Goal: Use online tool/utility: Utilize a website feature to perform a specific function

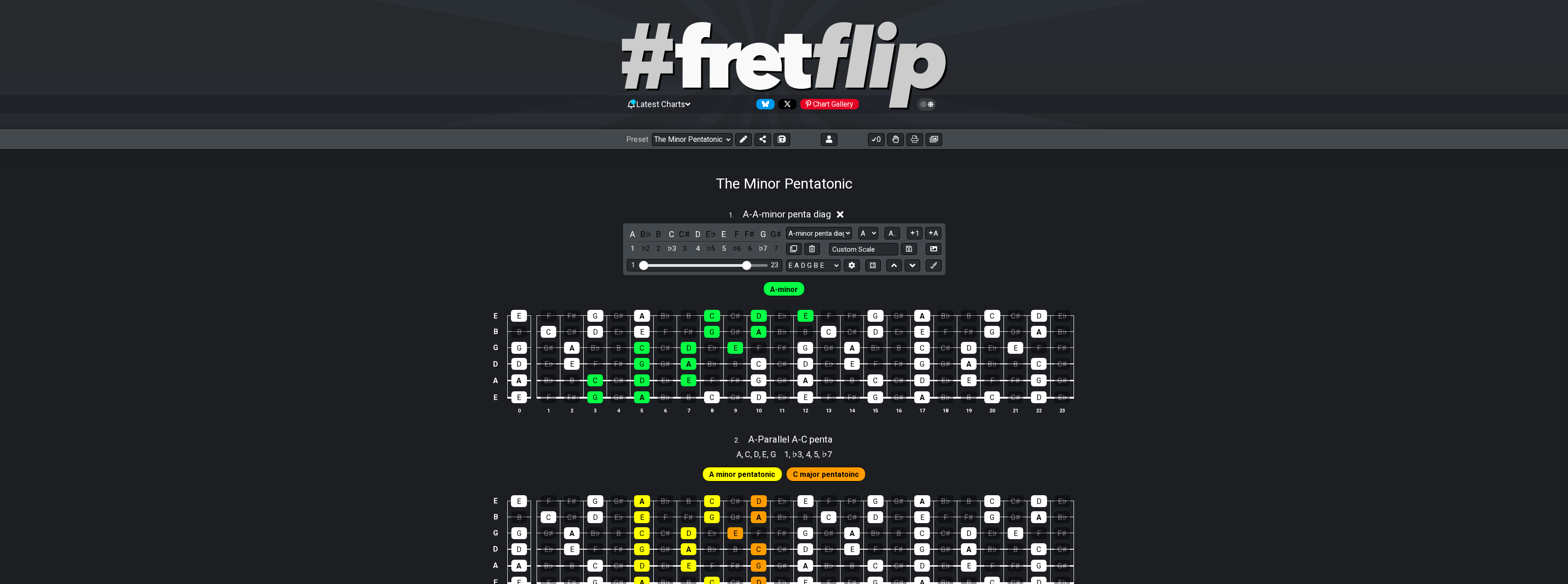
select select "/user-defined"
select select "A-minor penta diag"
select select "A"
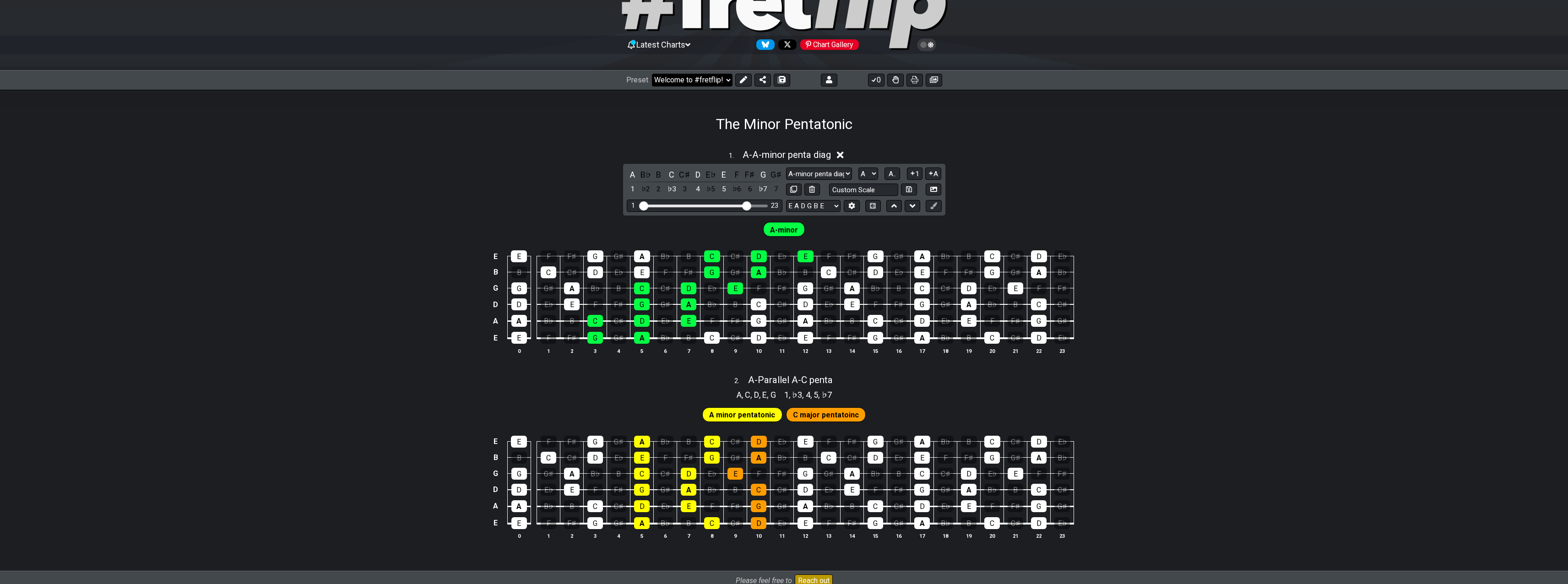
click at [652, 73] on select "Welcome to #fretflip! Initial Preset The Minor Pentatonic Minor Pentatonic Majo…" at bounding box center [692, 80] width 81 height 13
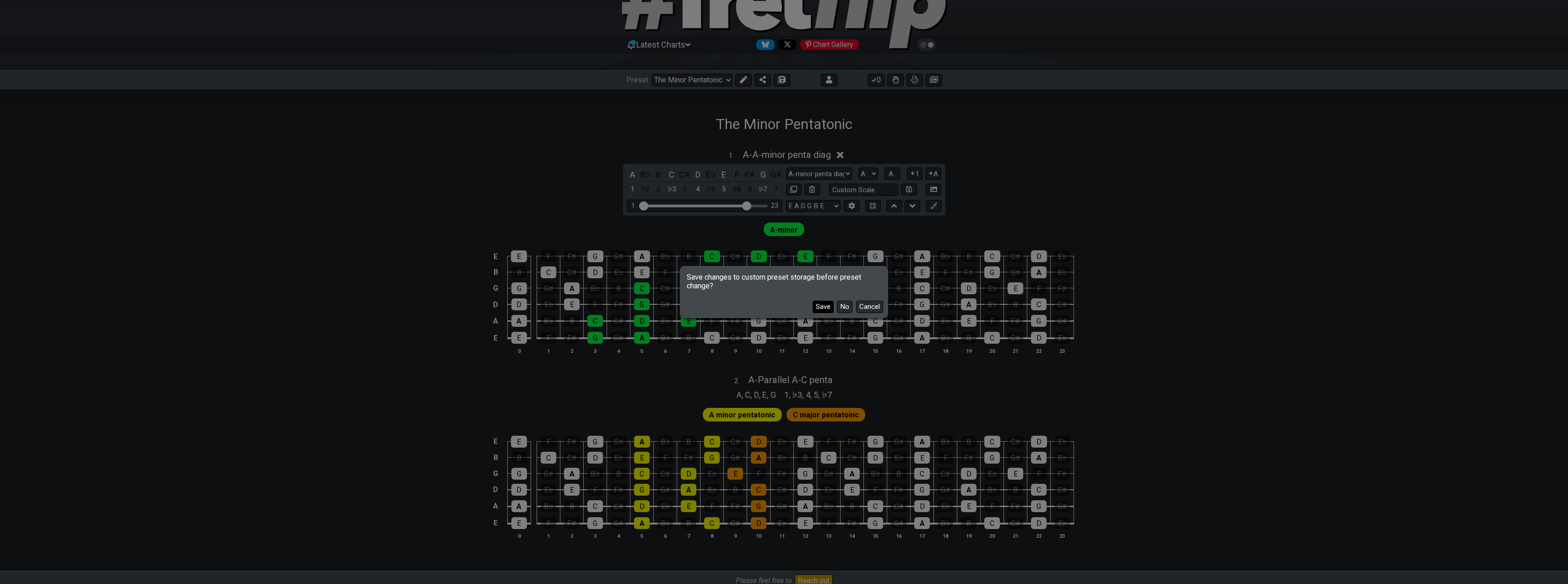
click at [815, 307] on button "Save" at bounding box center [823, 306] width 21 height 12
select select "/welcome"
select select "C"
select select "Minor Pentatonic"
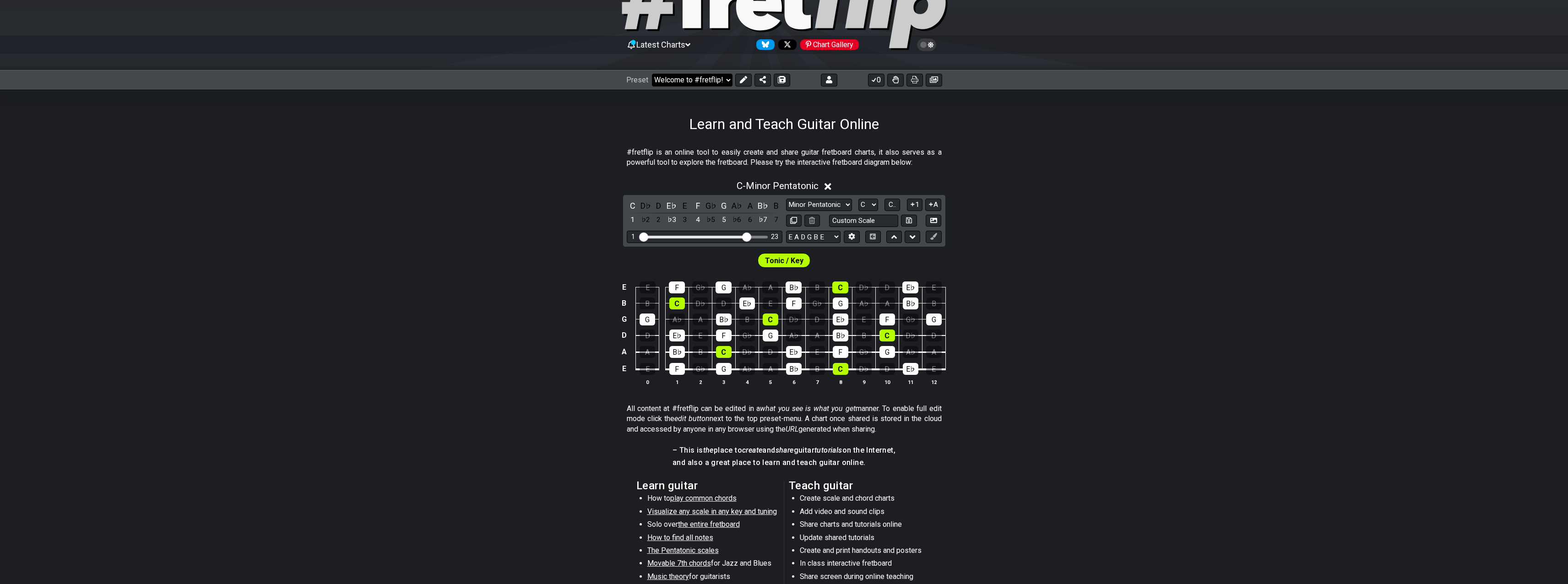
click at [652, 73] on select "Welcome to #fretflip! Initial Preset The Minor Pentatonic Minor Pentatonic Majo…" at bounding box center [692, 80] width 81 height 13
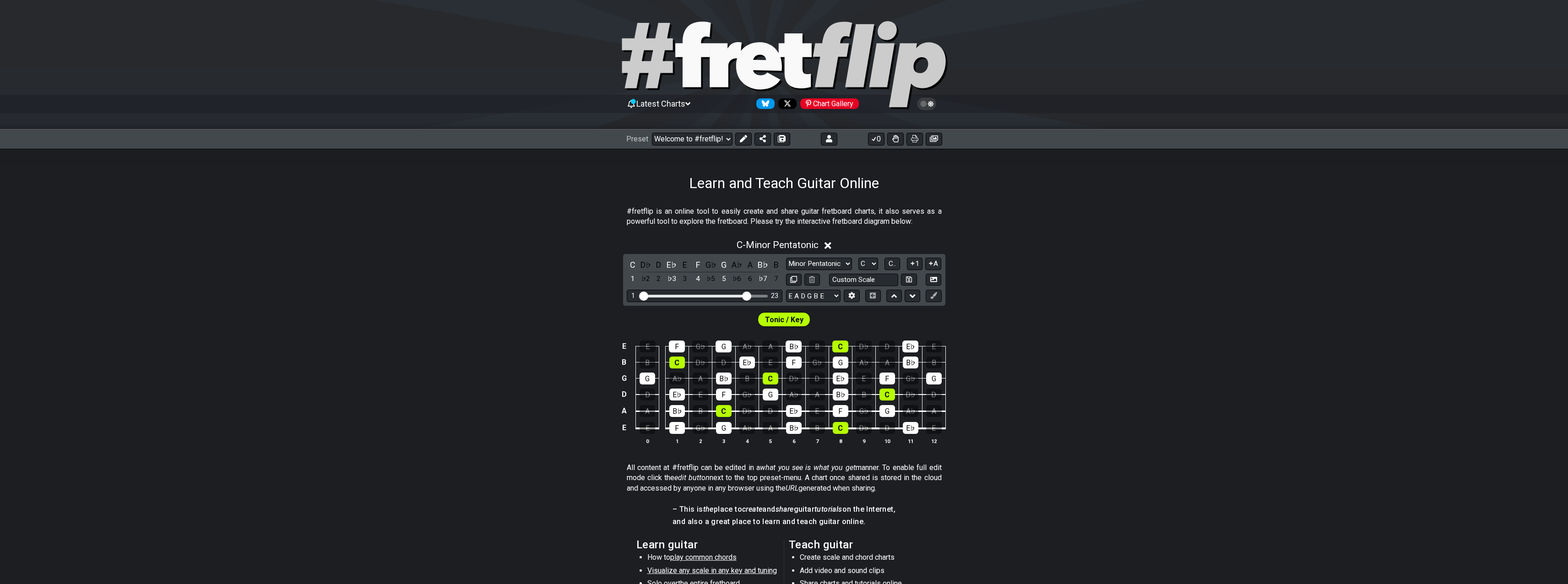
scroll to position [0, 0]
select select "/welcome"
click at [652, 133] on select "Welcome to #fretflip! Initial Preset The Minor Pentatonic Minor Pentatonic Majo…" at bounding box center [692, 139] width 81 height 13
click at [739, 142] on icon at bounding box center [743, 139] width 8 height 8
click at [828, 244] on icon at bounding box center [828, 246] width 7 height 7
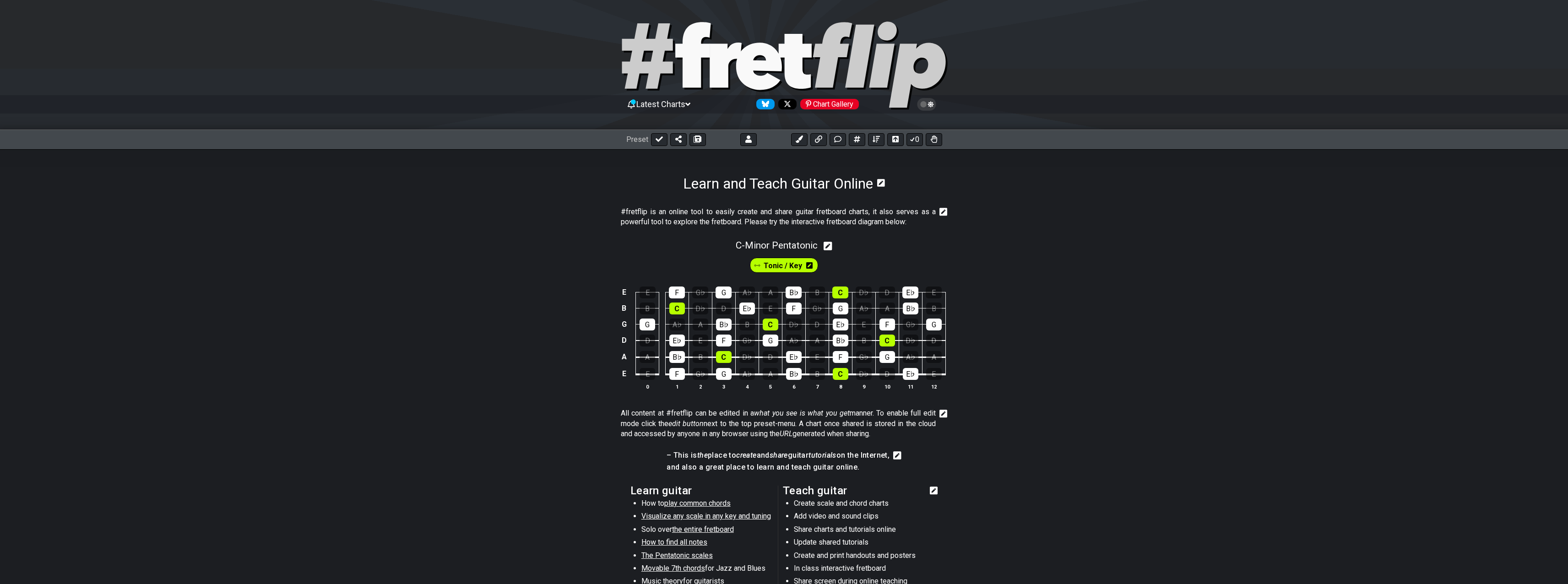
click at [912, 235] on div "C - Minor Pentatonic" at bounding box center [784, 243] width 1568 height 17
select select "C"
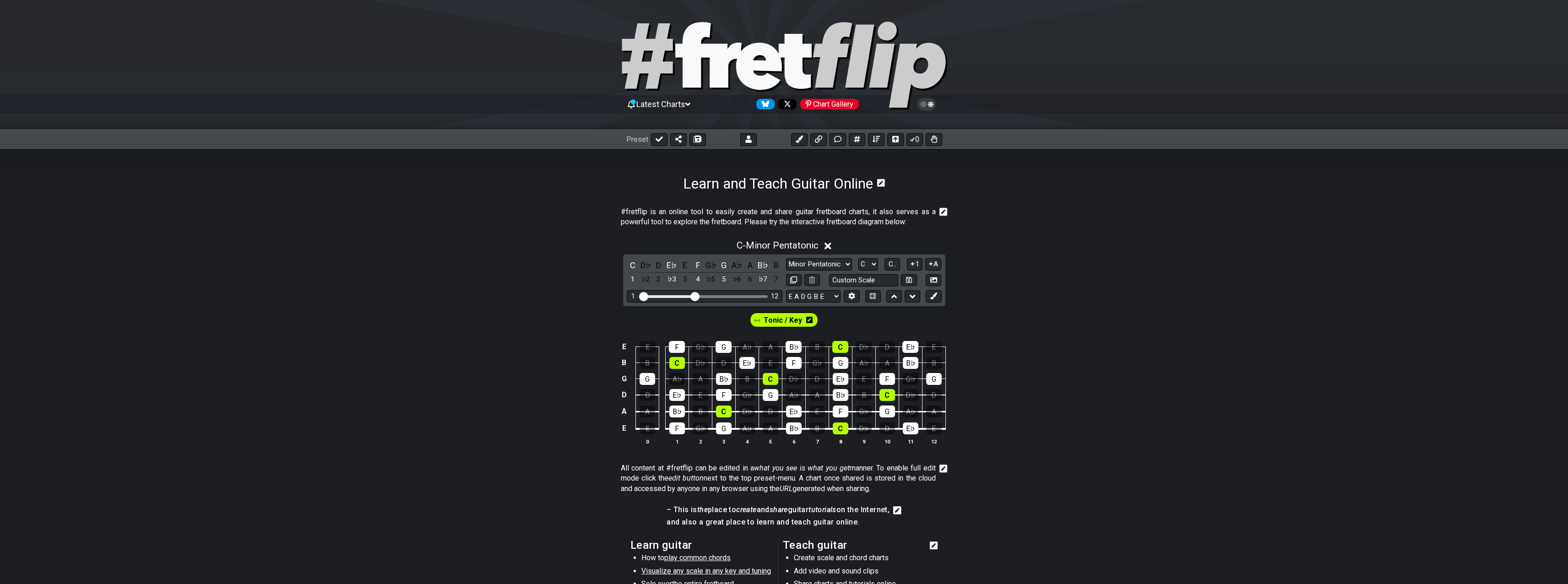
click at [885, 182] on icon at bounding box center [881, 183] width 8 height 8
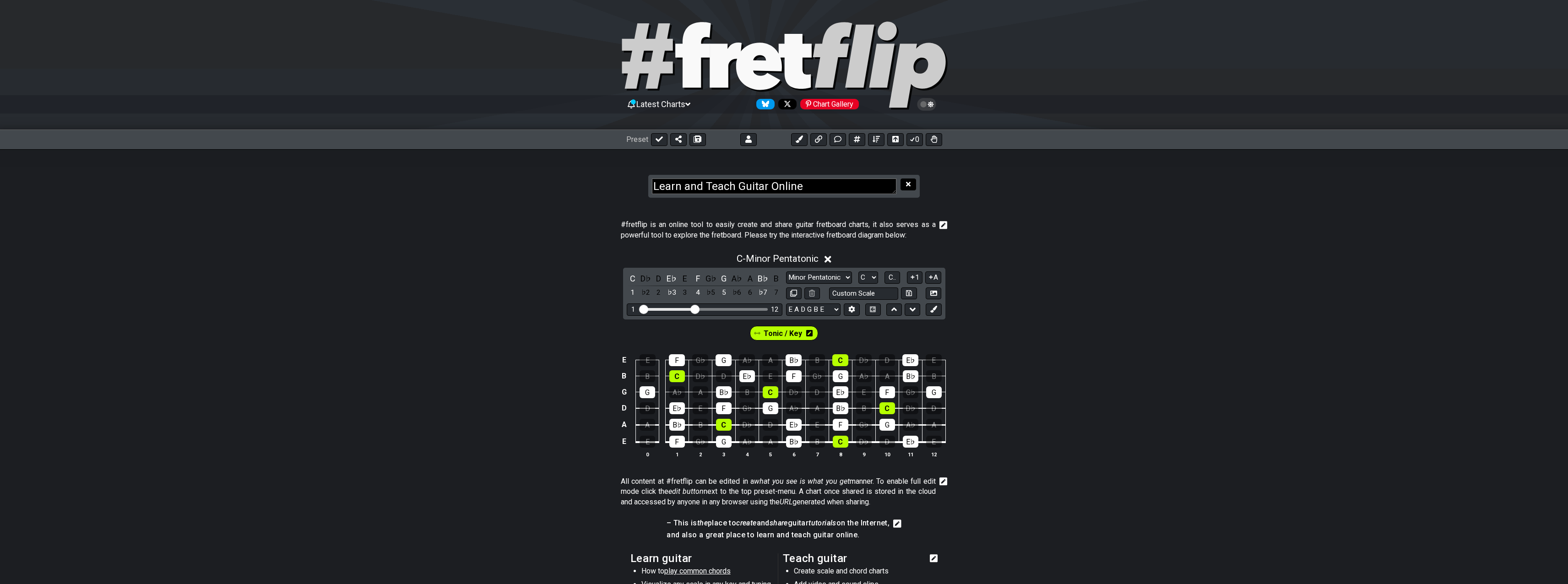
click at [911, 188] on button at bounding box center [908, 185] width 16 height 12
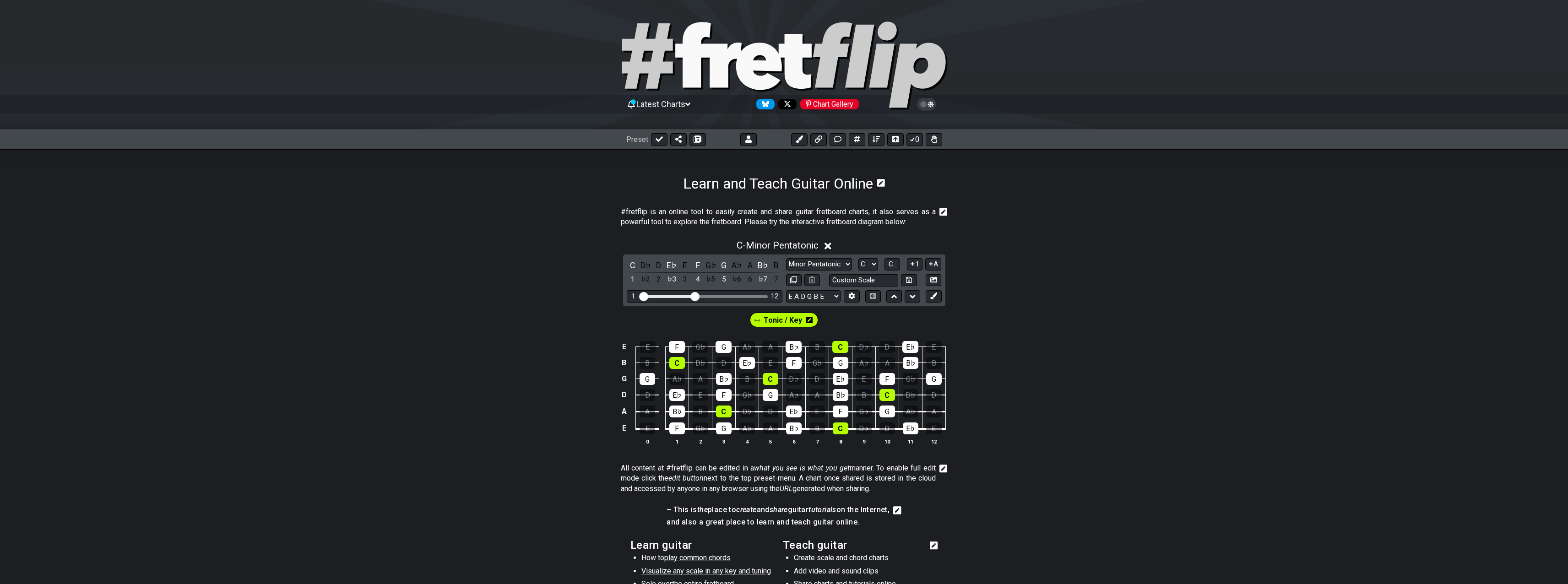
click at [942, 213] on icon at bounding box center [944, 212] width 8 height 9
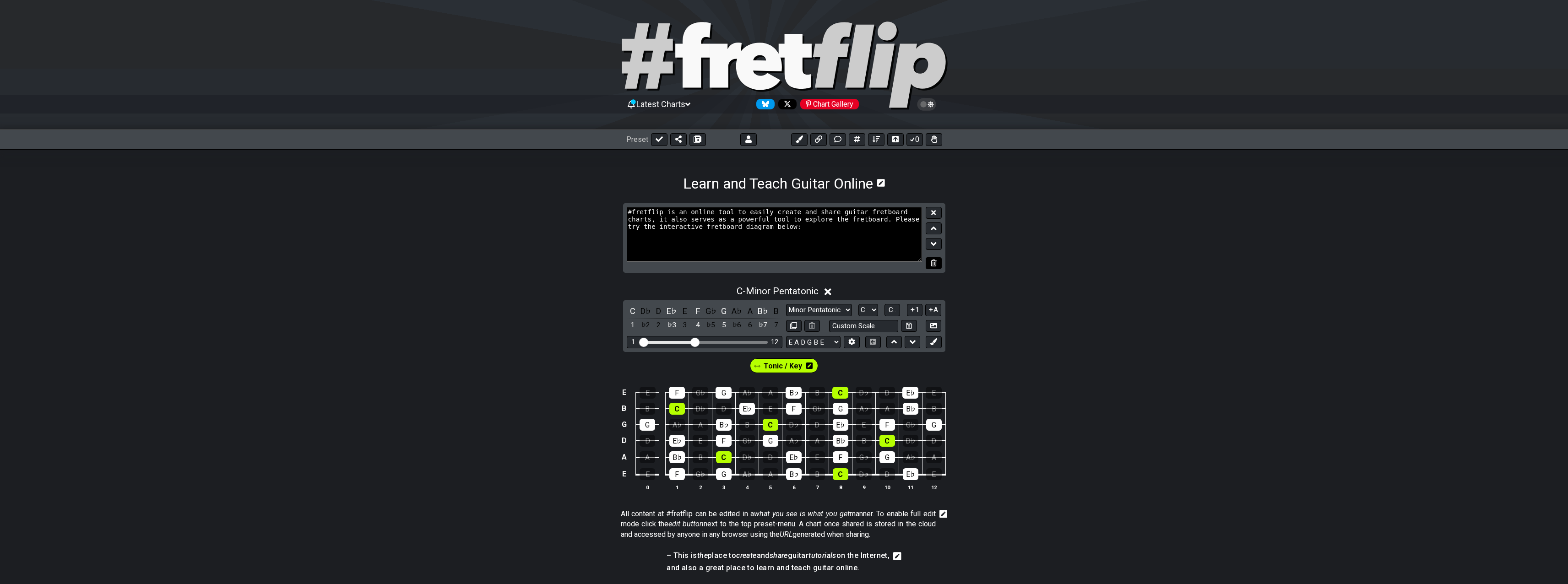
click at [937, 266] on button at bounding box center [933, 263] width 16 height 12
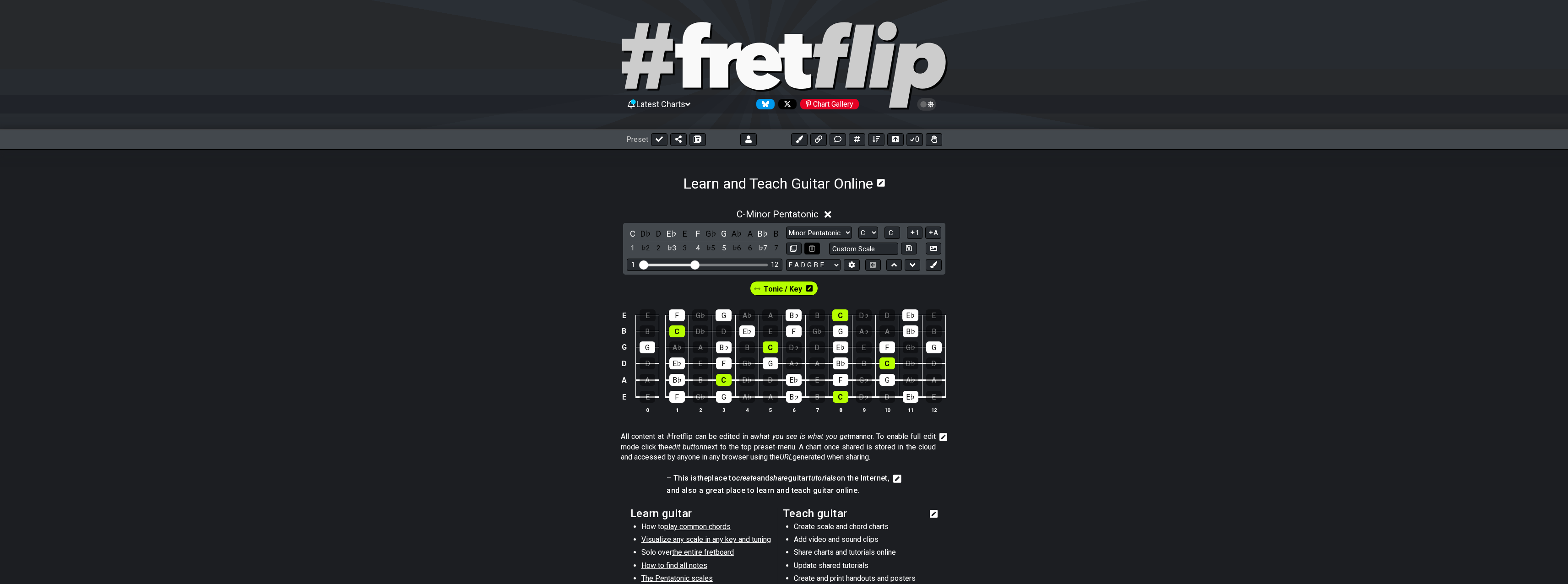
click at [814, 247] on icon at bounding box center [812, 248] width 6 height 7
click at [814, 248] on icon at bounding box center [812, 248] width 6 height 7
click at [815, 248] on icon at bounding box center [812, 248] width 6 height 7
click at [831, 214] on icon at bounding box center [828, 214] width 7 height 7
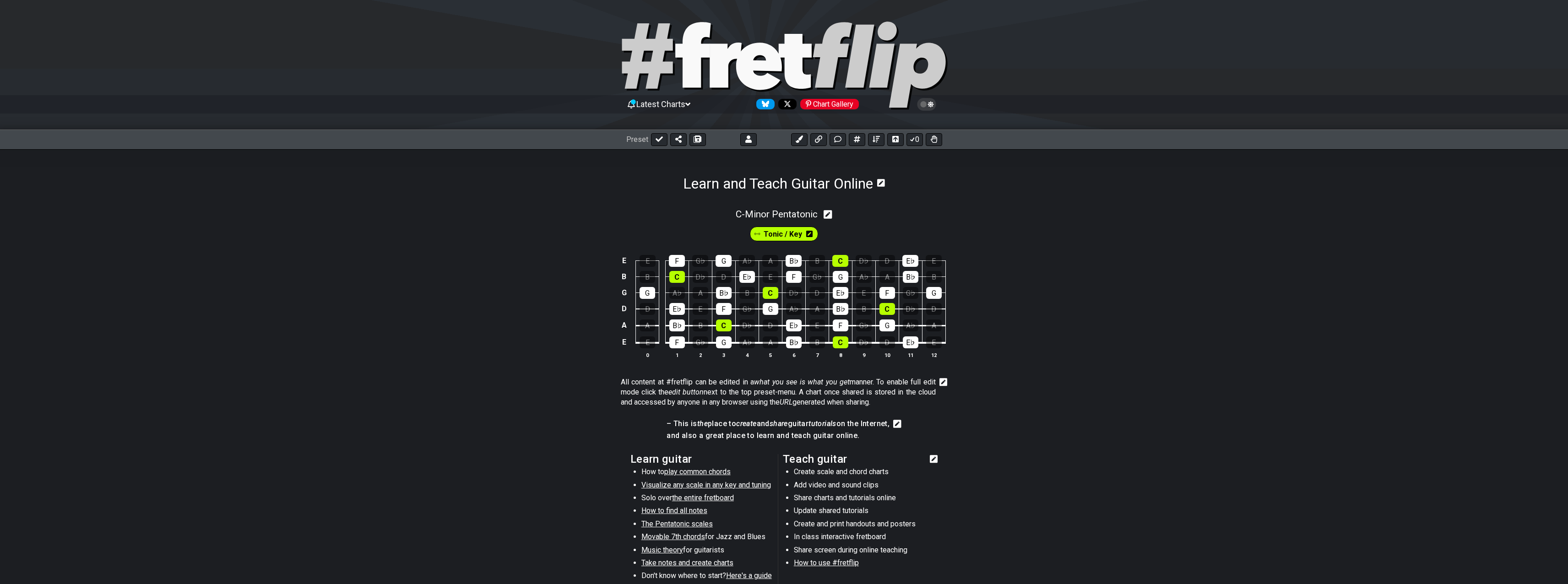
click at [831, 214] on icon at bounding box center [828, 215] width 8 height 9
select select "C"
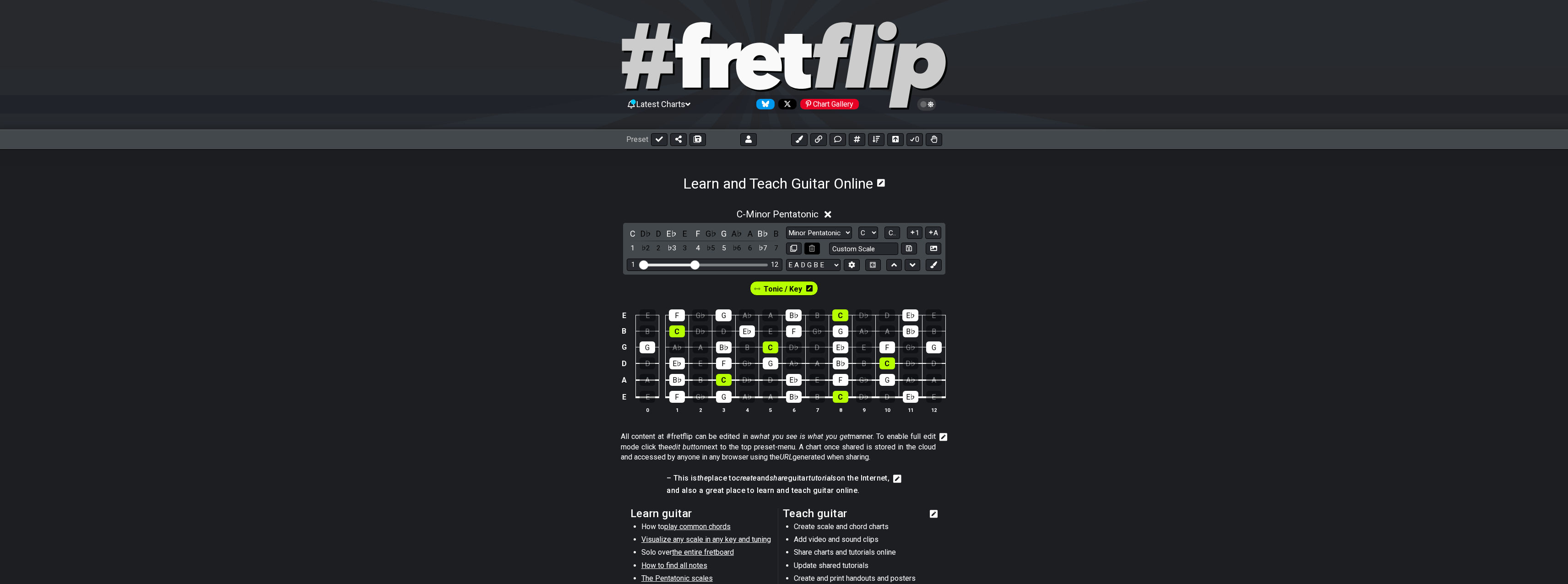
click at [815, 249] on icon at bounding box center [812, 248] width 6 height 7
click at [811, 249] on icon at bounding box center [812, 248] width 6 height 7
click at [1047, 236] on div "C - Minor Pentatonic C D♭ D E♭ E F G♭ G A♭ A B♭ B 1 ♭2 2 ♭3 3 4 ♭5 5 ♭6 6 ♭7 7 …" at bounding box center [784, 315] width 1568 height 223
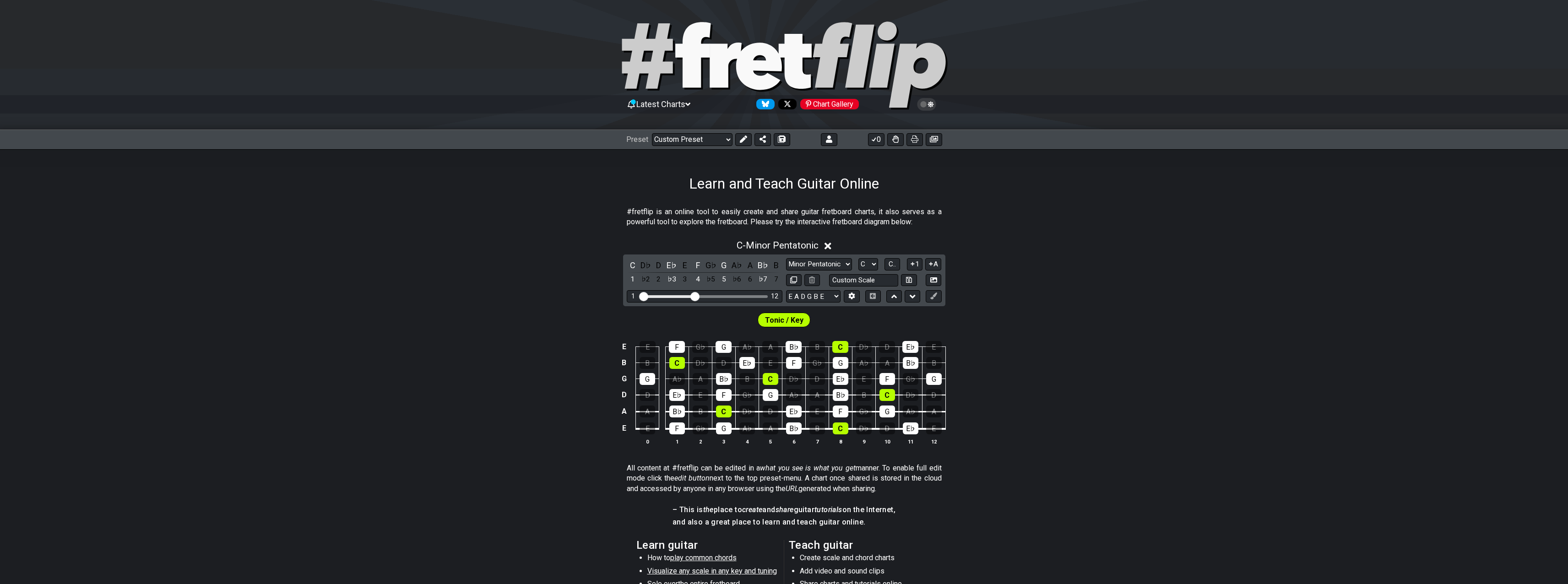
click at [652, 133] on select "Welcome to #fretflip! Initial Preset Custom Preset Minor Pentatonic Major Penta…" at bounding box center [692, 139] width 81 height 13
select select "/user-defined"
select select "A"
select select "Testing 1, 3 and 4"
select select "C"
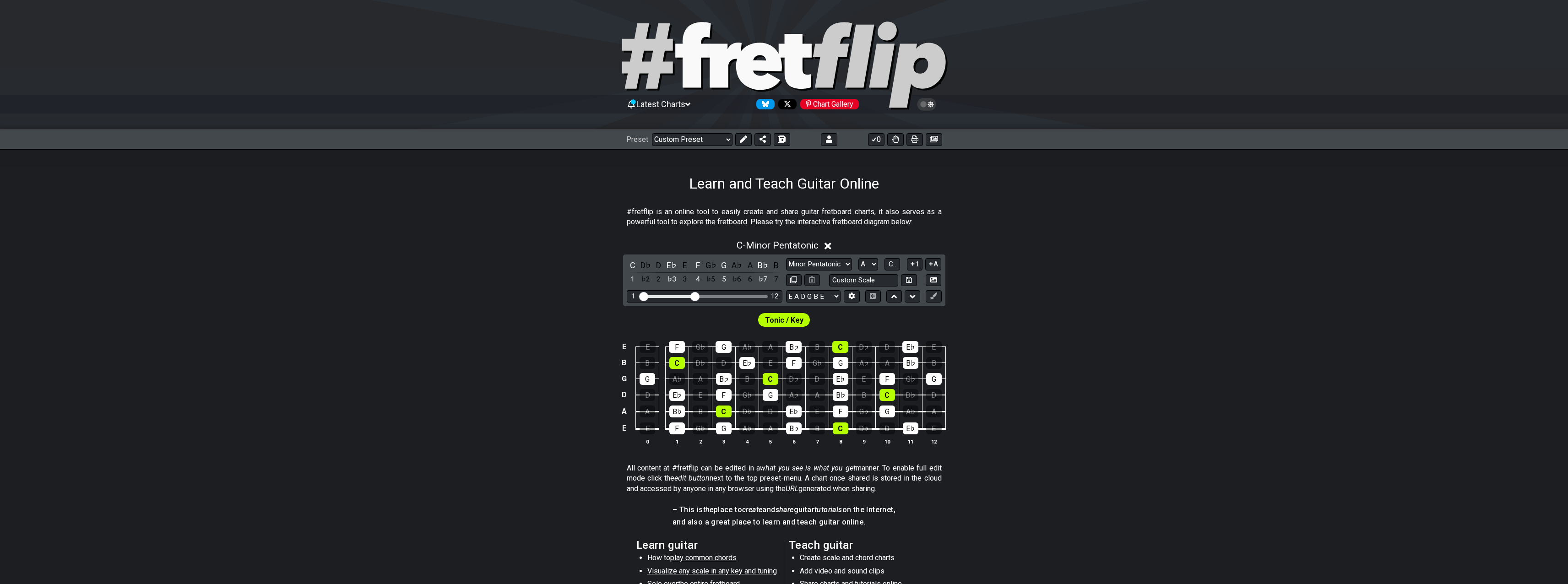
select select "C"
select select "A"
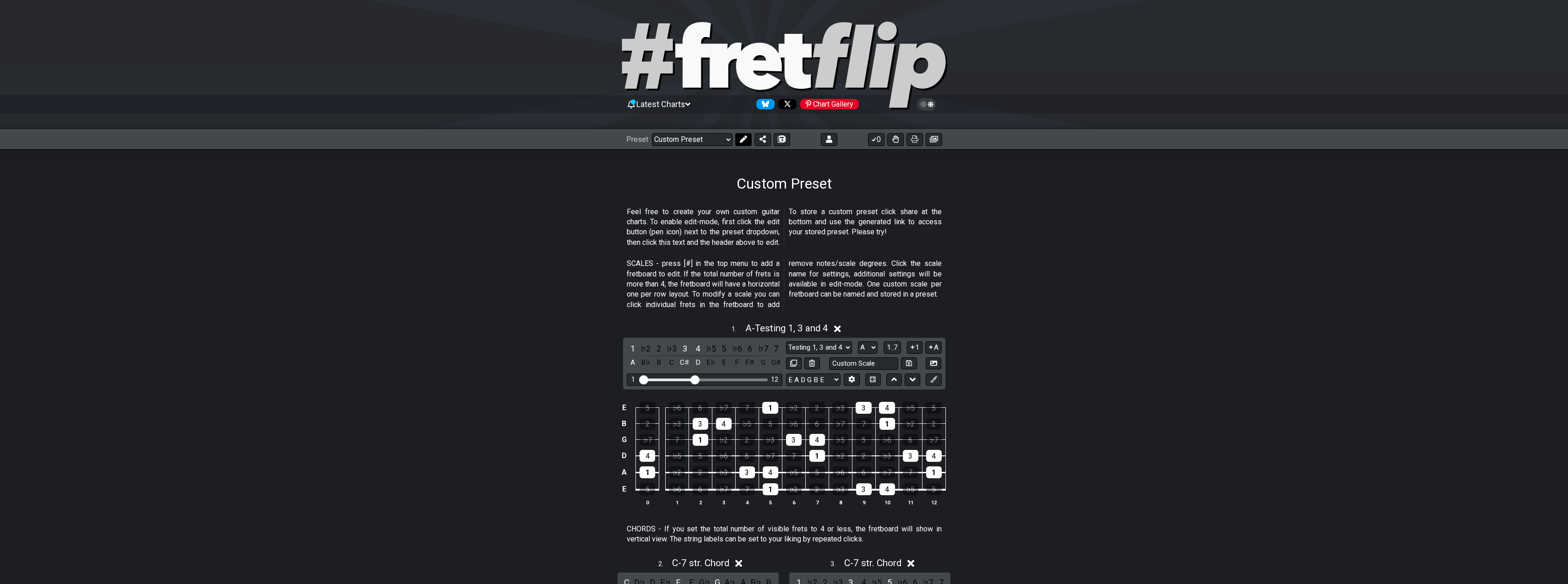
click at [740, 141] on icon at bounding box center [743, 139] width 8 height 8
click at [821, 184] on h1 "Custom Preset" at bounding box center [778, 184] width 95 height 17
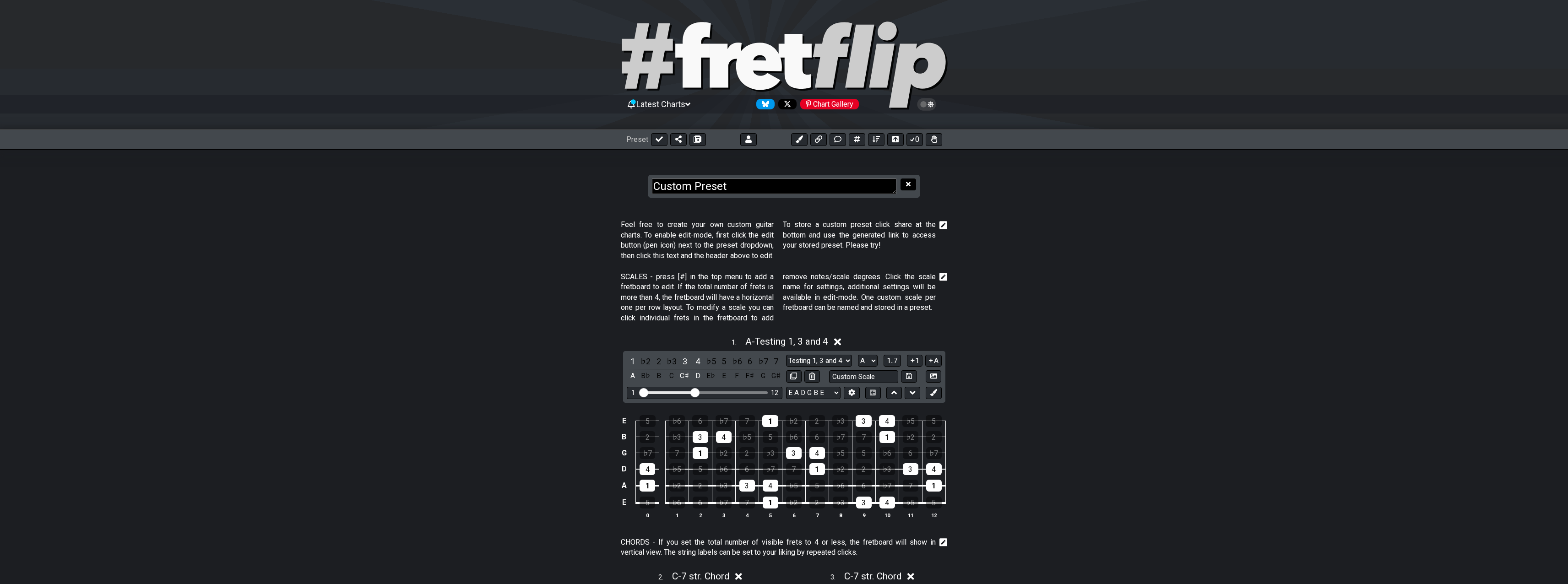
click at [908, 182] on icon at bounding box center [908, 184] width 5 height 7
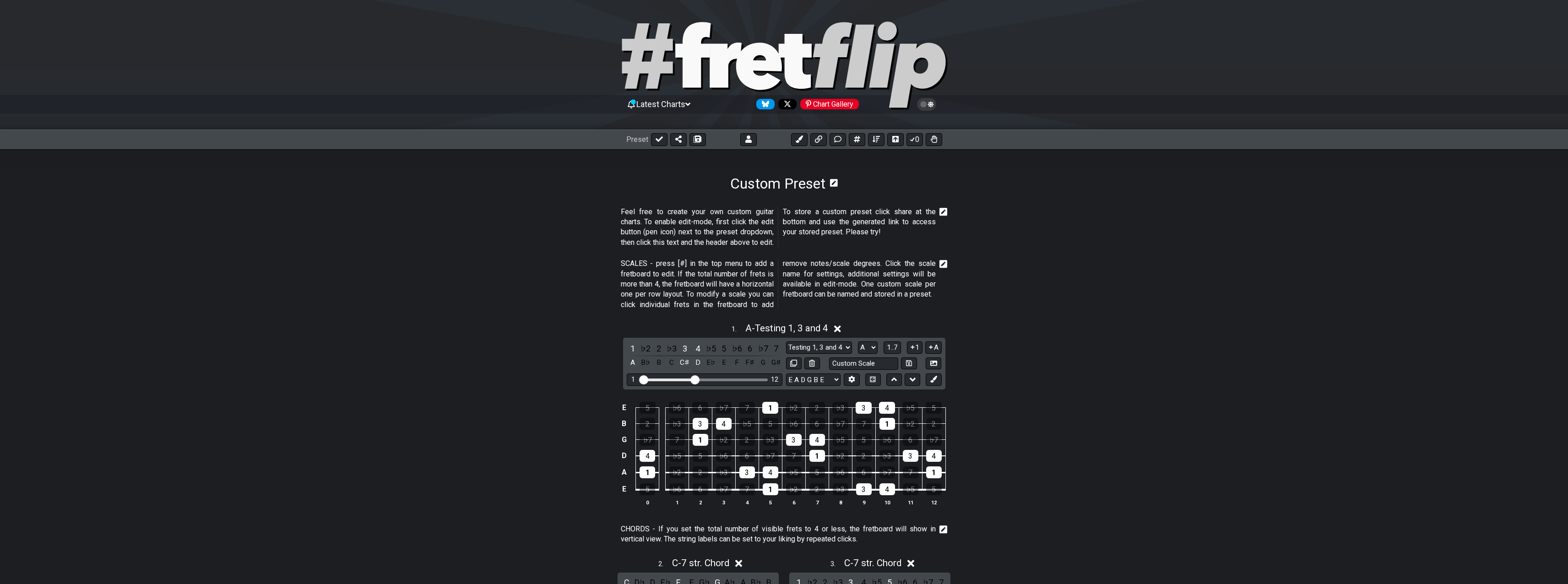
click at [946, 208] on icon at bounding box center [944, 212] width 8 height 8
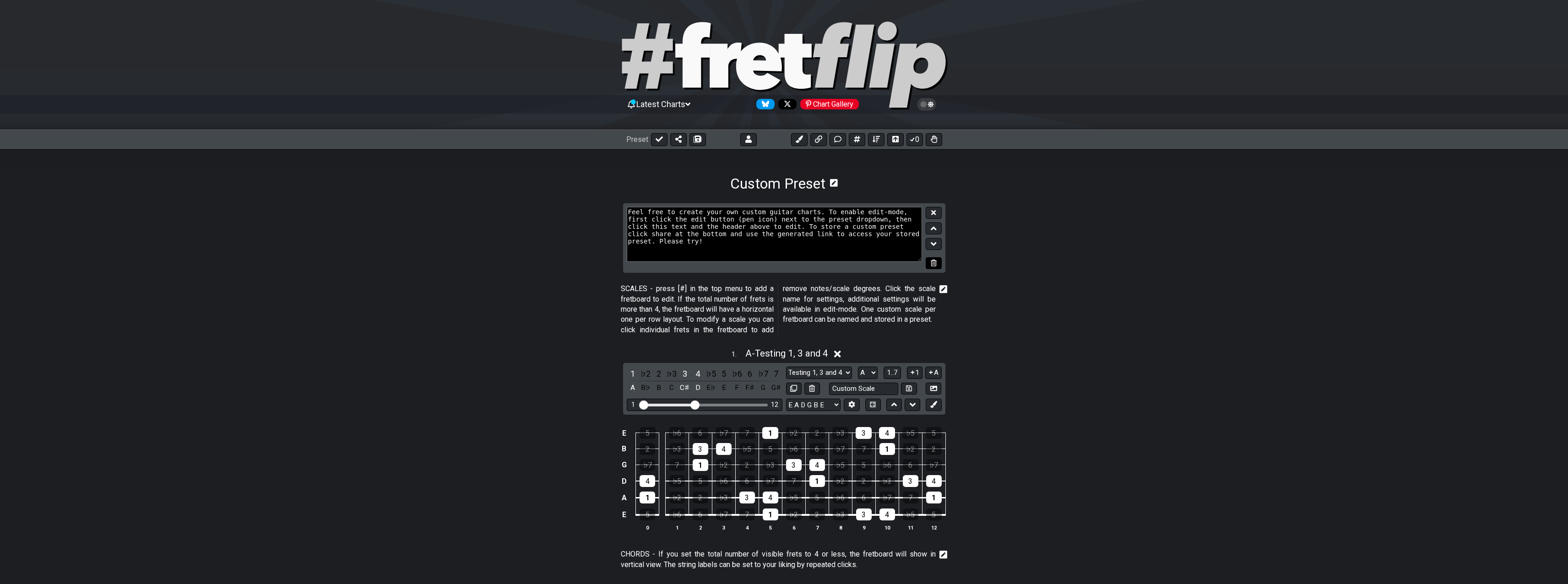
click at [935, 263] on icon at bounding box center [933, 263] width 6 height 7
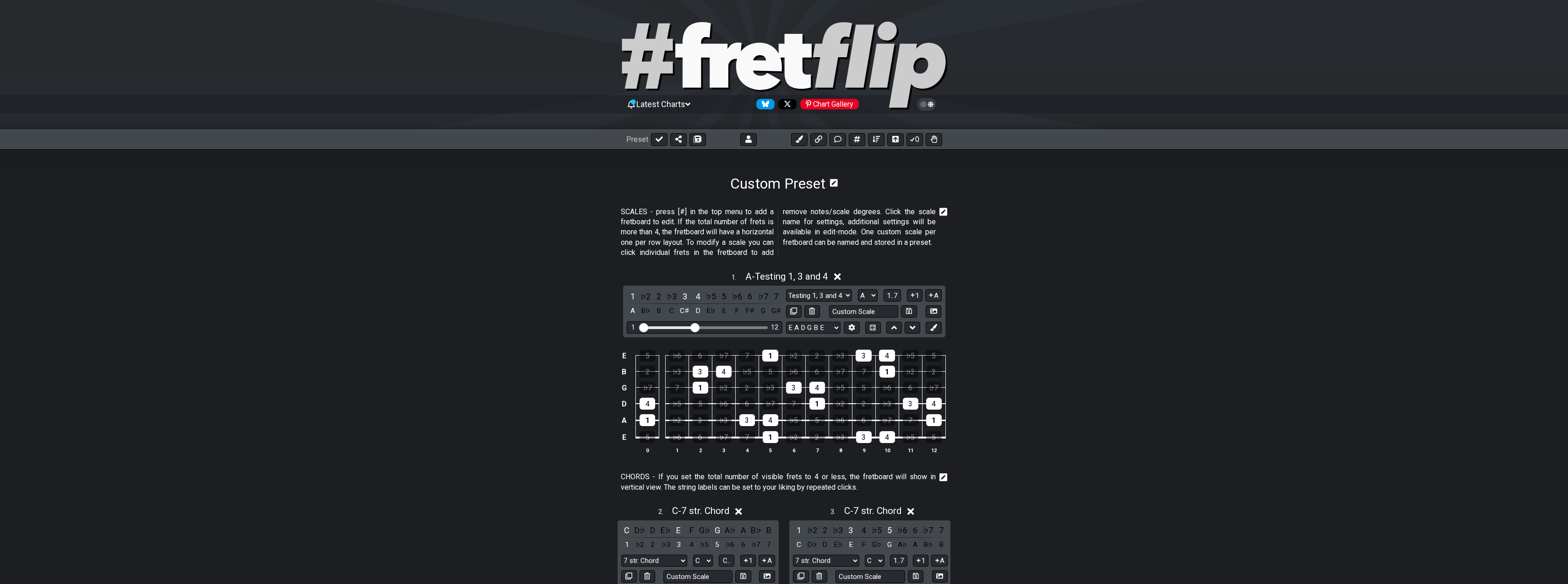
click at [944, 212] on icon at bounding box center [944, 212] width 8 height 9
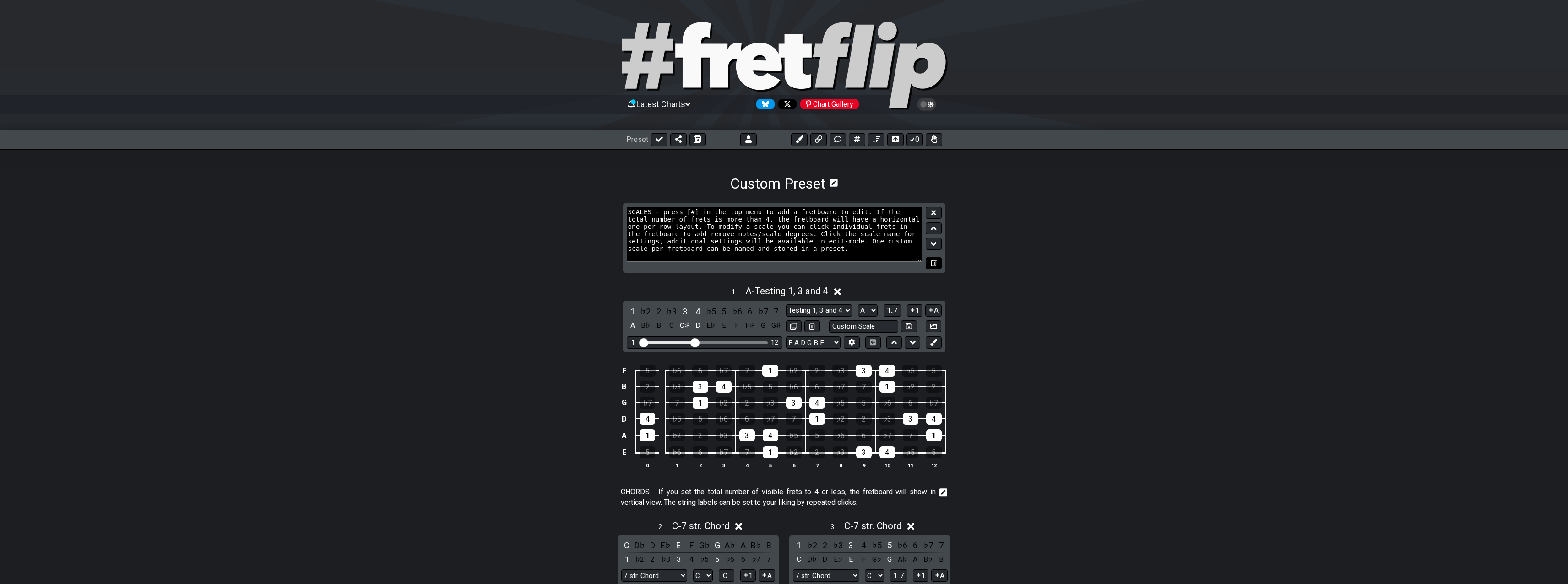
click at [936, 262] on icon at bounding box center [933, 263] width 6 height 7
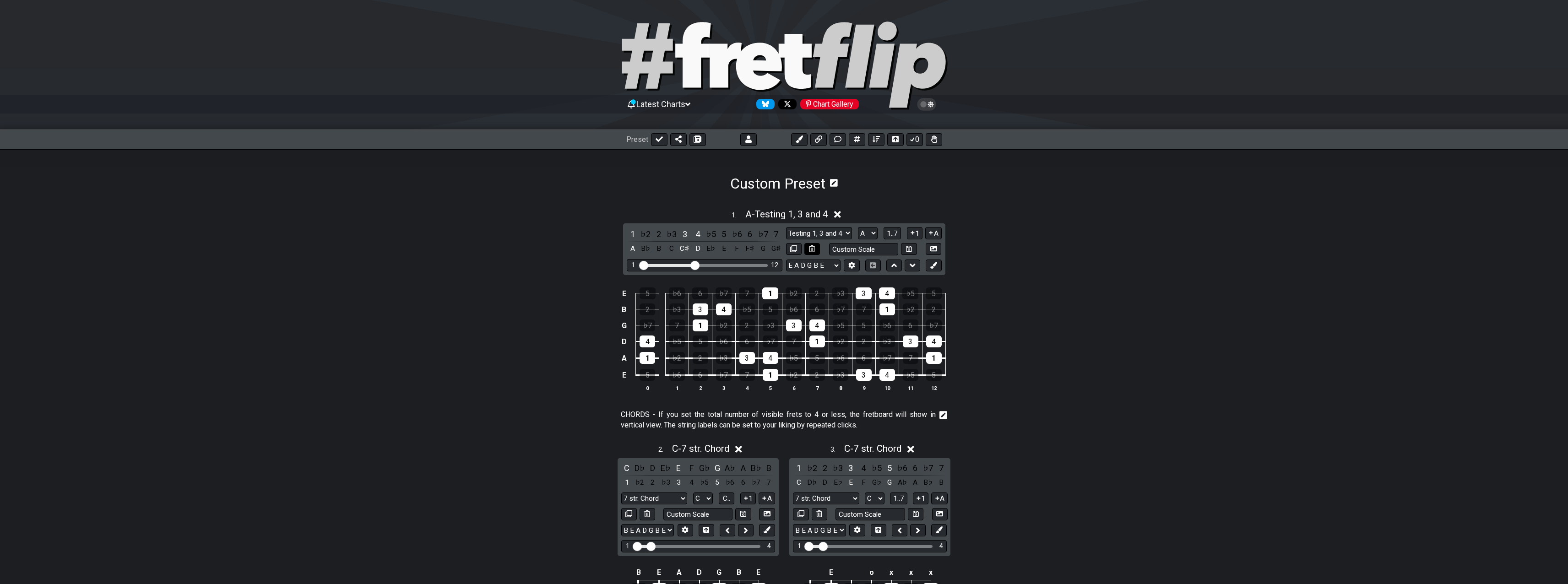
click at [813, 248] on icon at bounding box center [812, 249] width 6 height 7
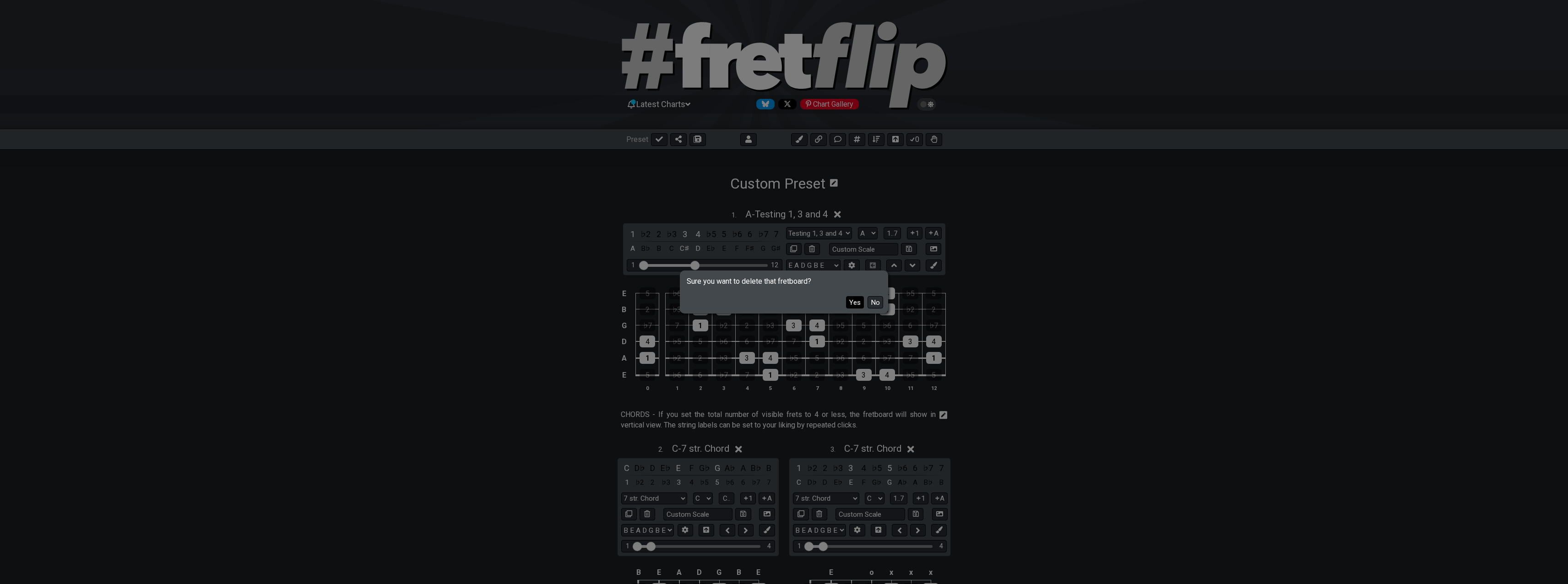
click at [859, 301] on button "Yes" at bounding box center [855, 302] width 18 height 12
select select "C"
select select "A"
select select "7 str. Chord"
select select "B E A D G B E"
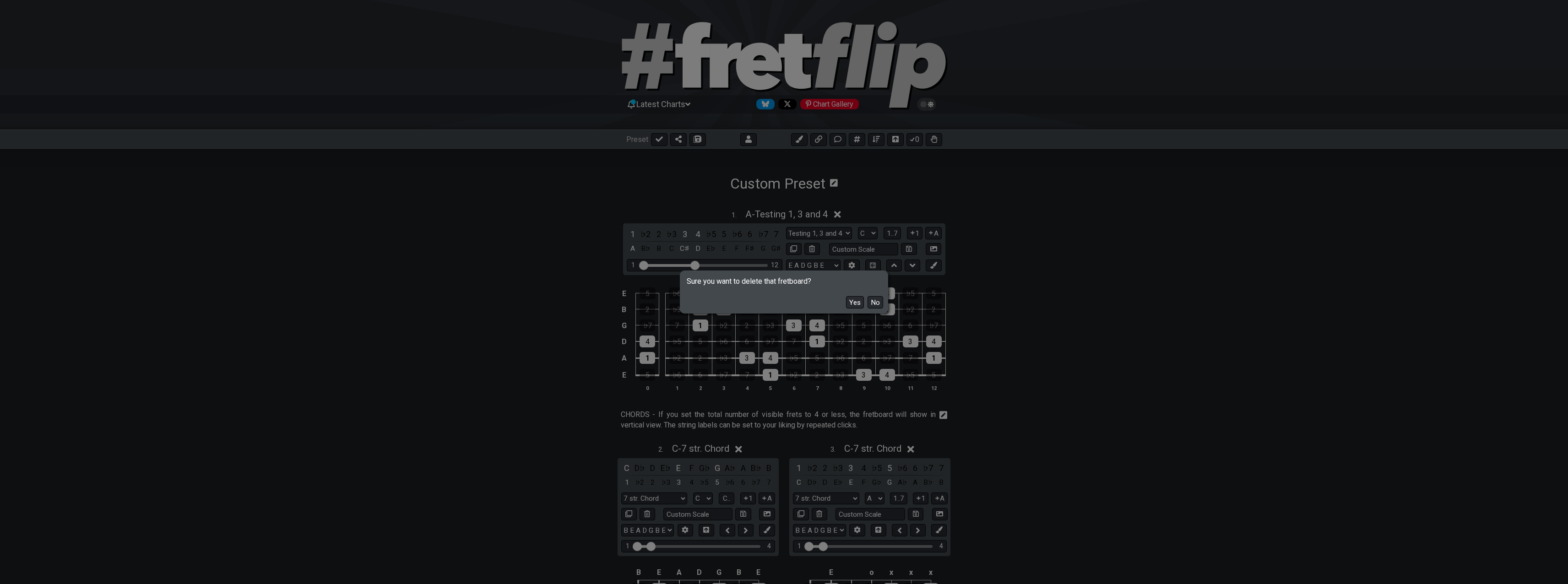
select select "Markers"
select select "E A D G B E"
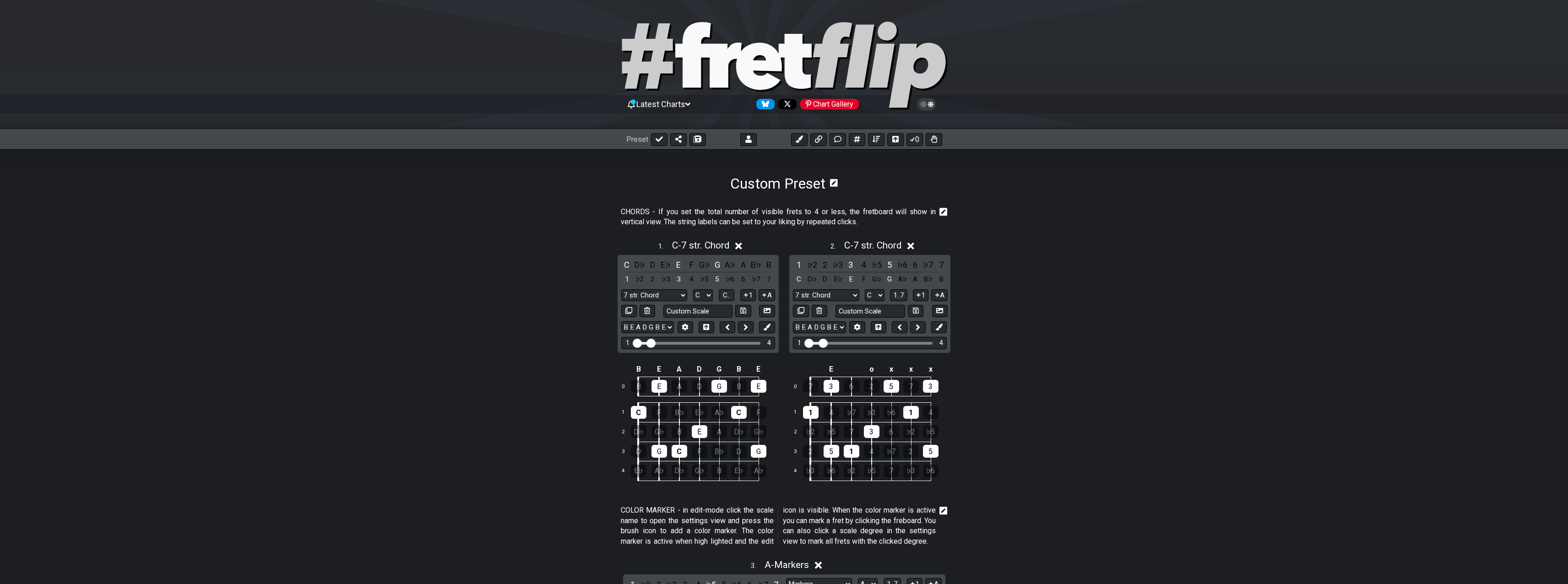
click at [946, 214] on icon at bounding box center [944, 212] width 8 height 8
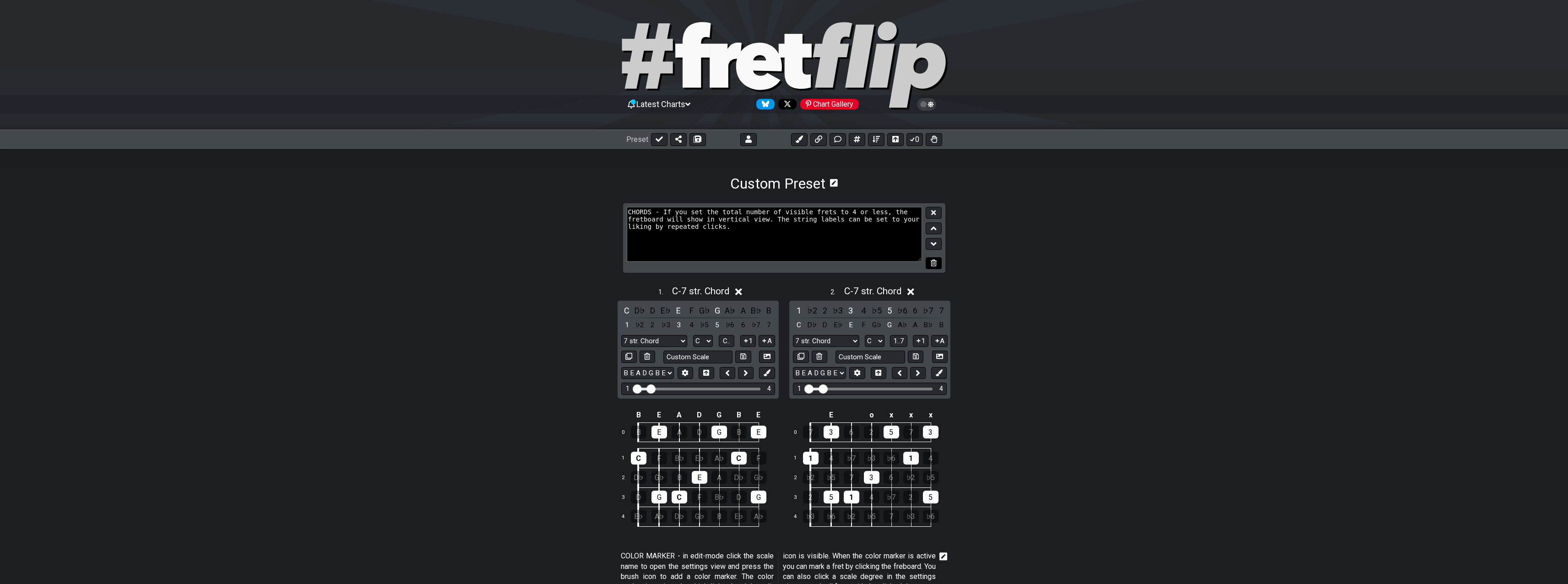
click at [931, 263] on icon at bounding box center [933, 263] width 6 height 7
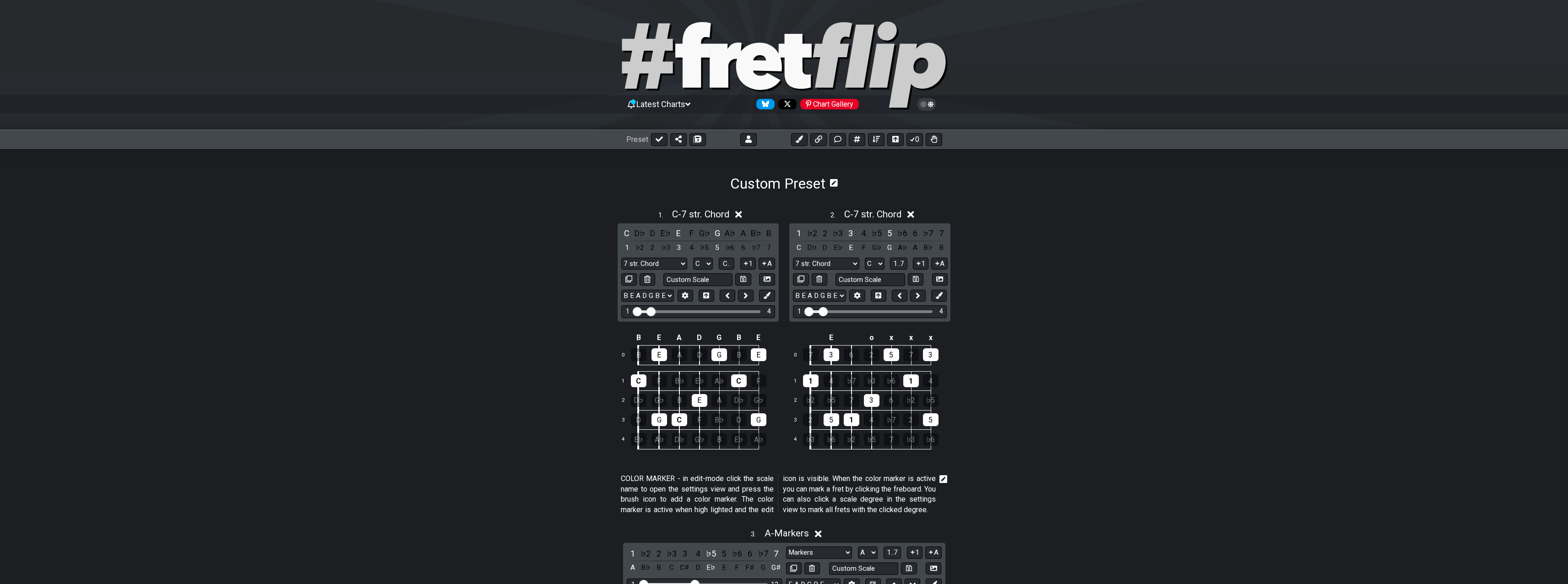
click at [742, 215] on icon at bounding box center [738, 214] width 7 height 7
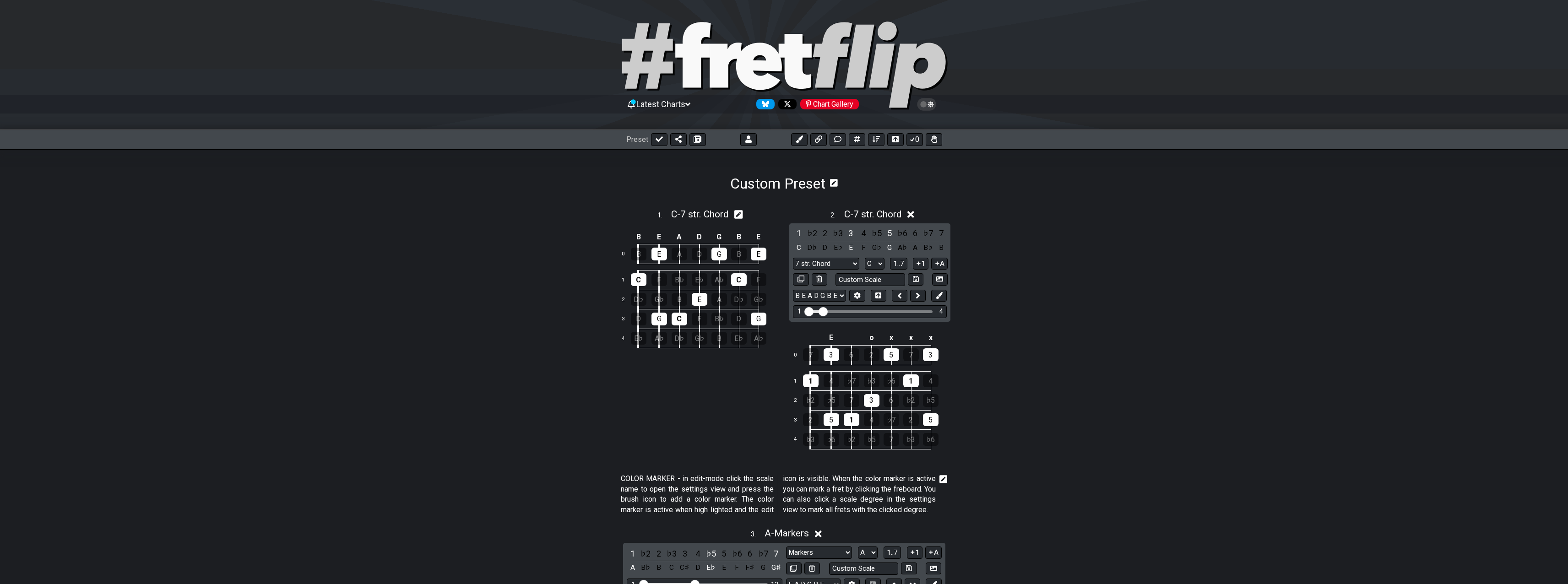
click at [778, 211] on div "1 . C - 7 str. Chord" at bounding box center [698, 212] width 166 height 17
select select "C"
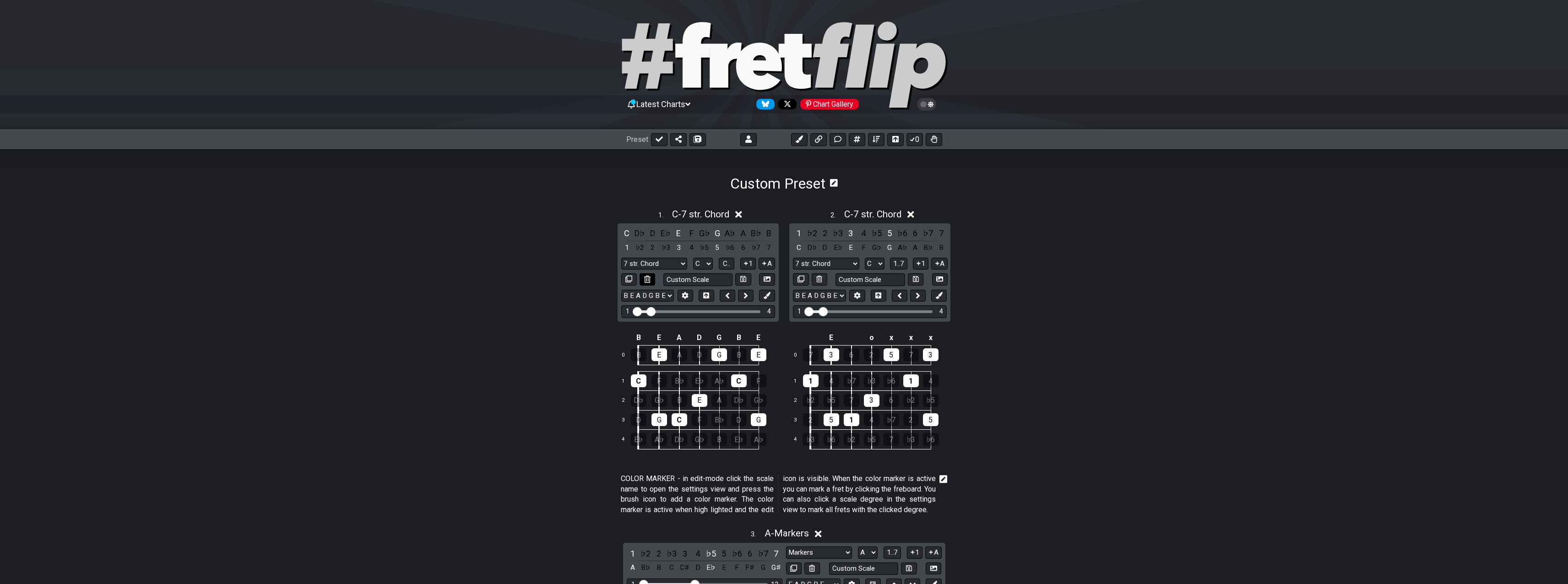
click at [646, 283] on icon at bounding box center [647, 279] width 6 height 7
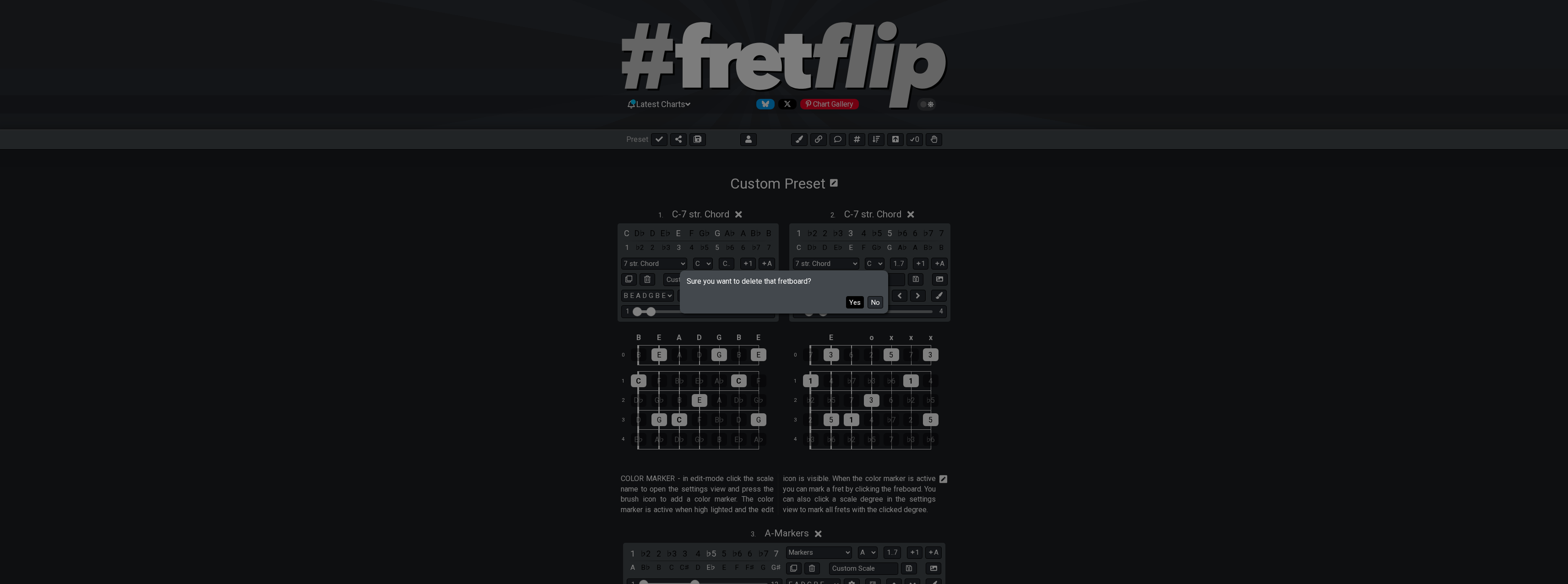
click at [859, 300] on button "Yes" at bounding box center [855, 302] width 18 height 12
select select "A"
select select "Markers"
select select "E A D G B E"
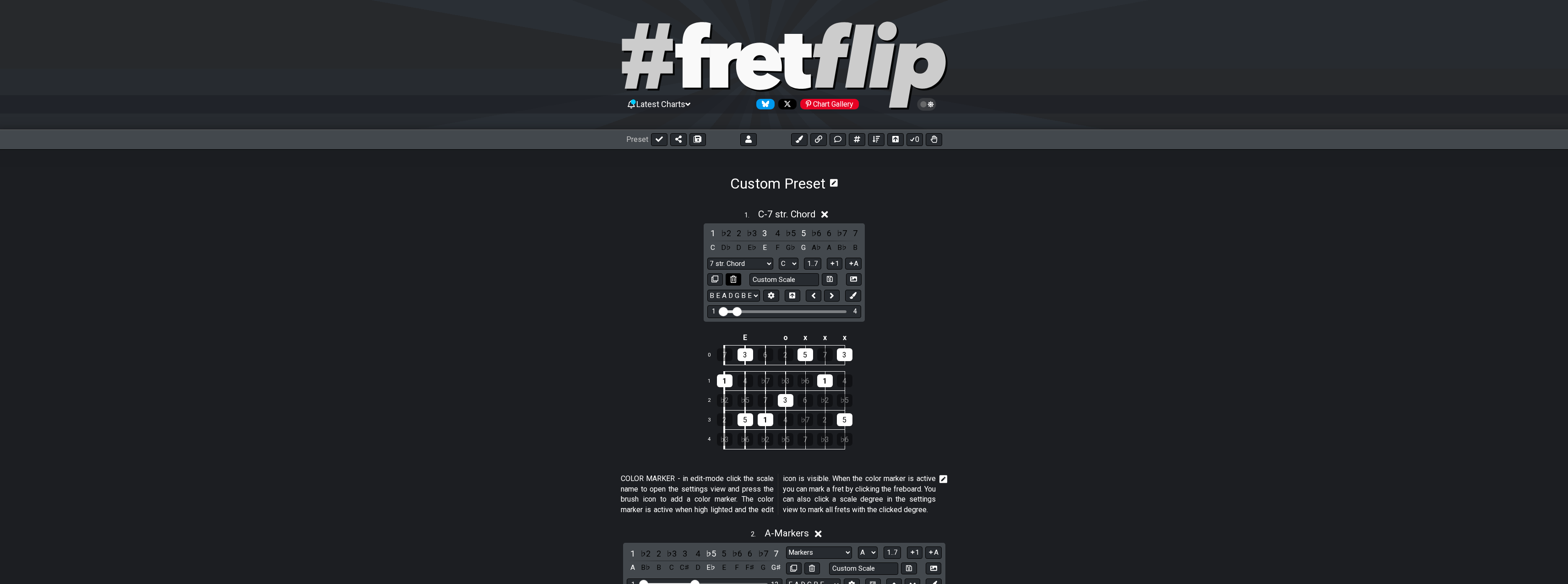
click at [735, 283] on icon at bounding box center [734, 279] width 6 height 7
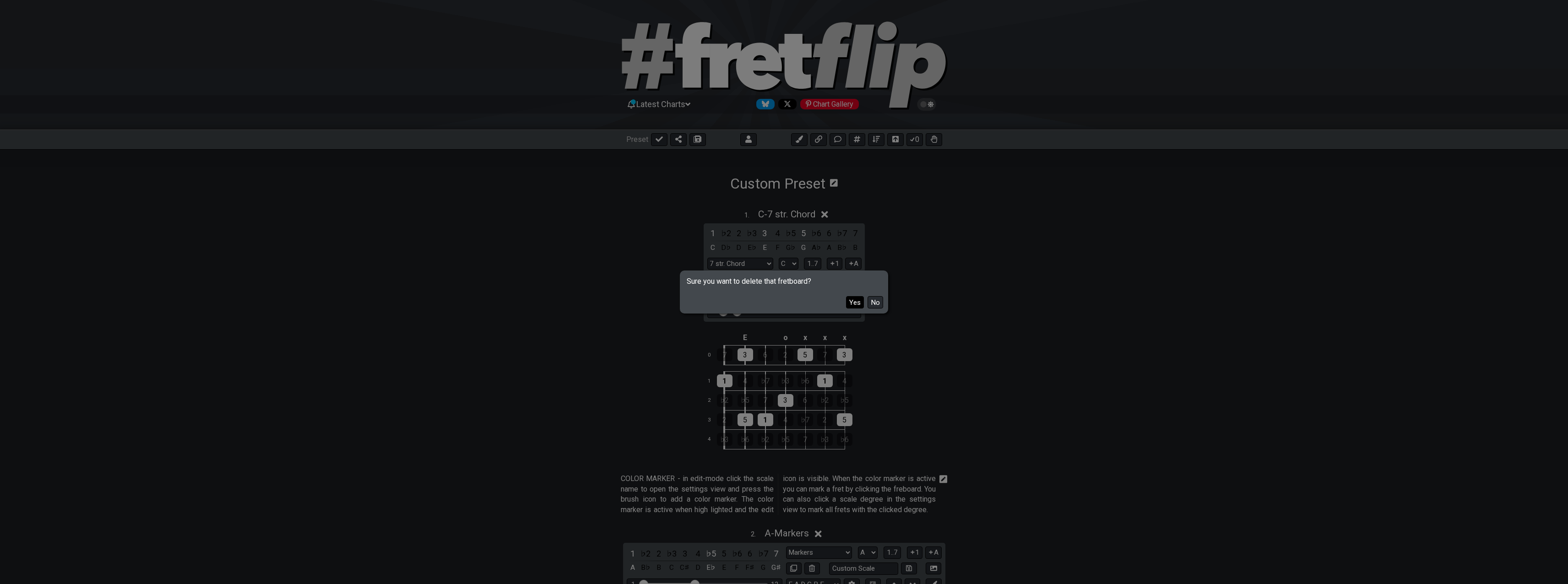
click at [853, 304] on button "Yes" at bounding box center [855, 302] width 18 height 12
select select "A"
select select "Markers"
select select "E A D G B E"
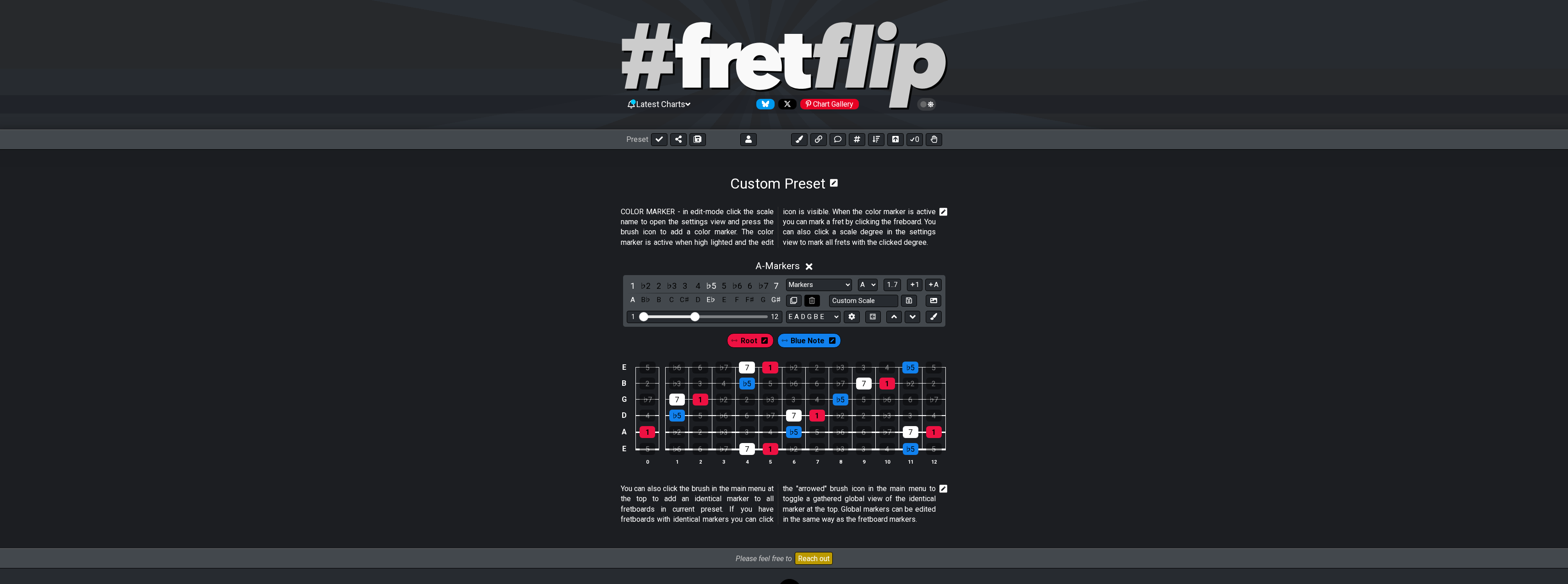
click at [811, 307] on button at bounding box center [812, 300] width 16 height 12
click at [955, 268] on div "A - Markers" at bounding box center [784, 264] width 1568 height 17
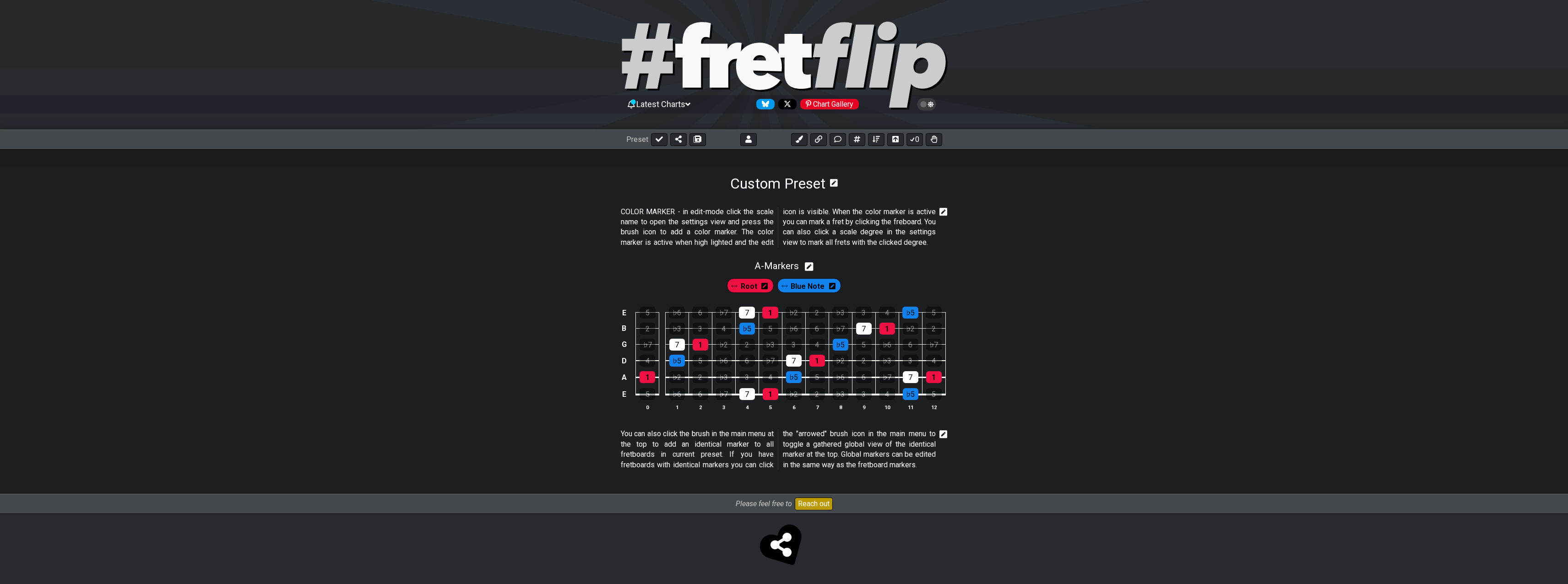
click at [943, 215] on icon at bounding box center [944, 212] width 8 height 8
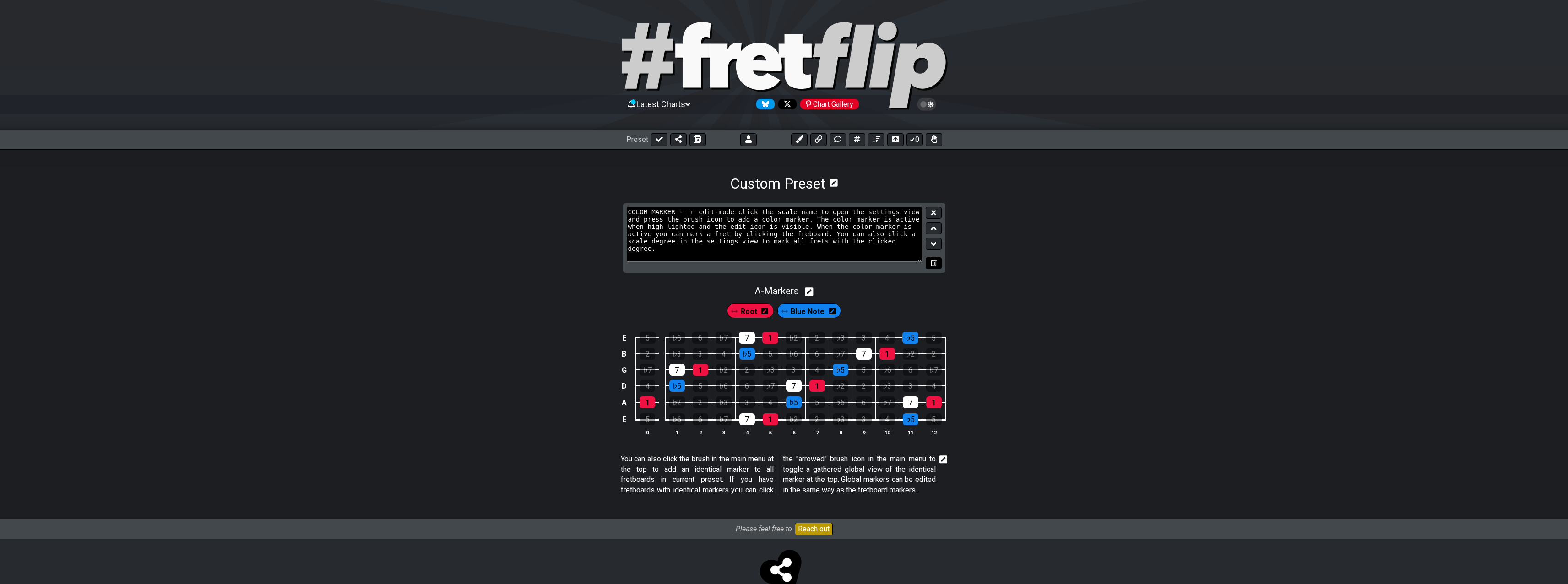
click at [935, 263] on icon at bounding box center [933, 263] width 6 height 7
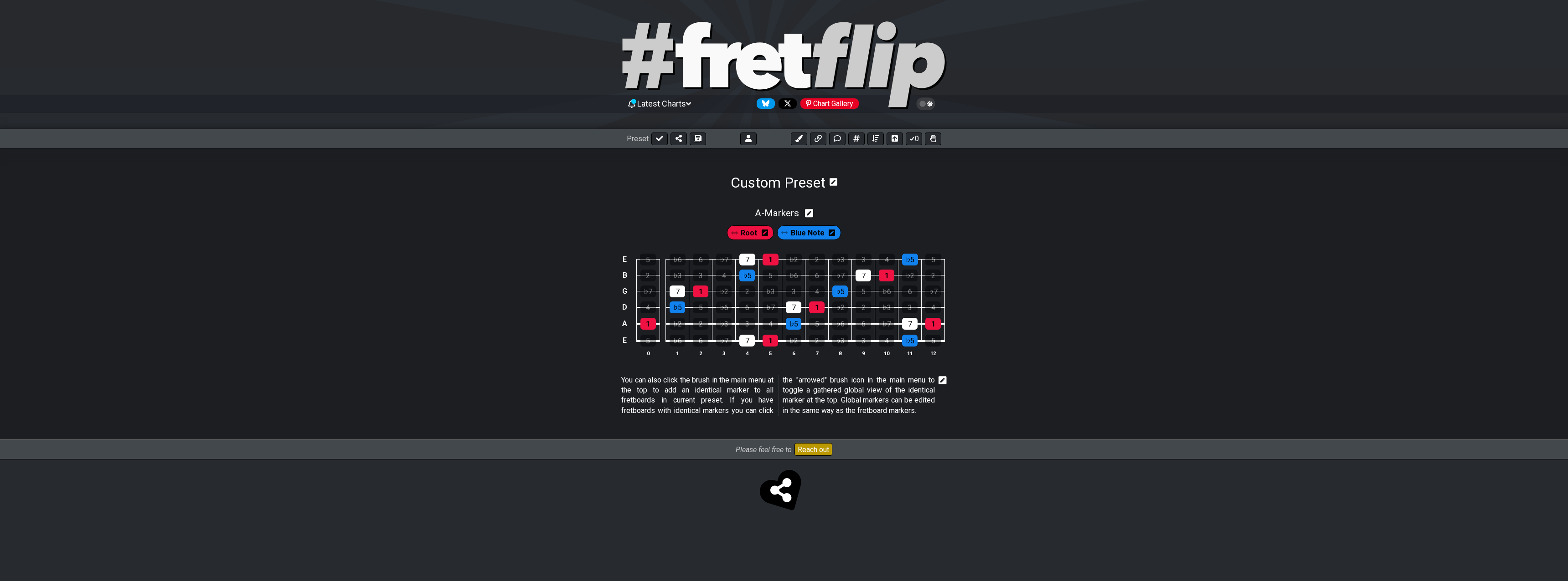
click at [811, 215] on icon at bounding box center [809, 214] width 8 height 9
select select "A"
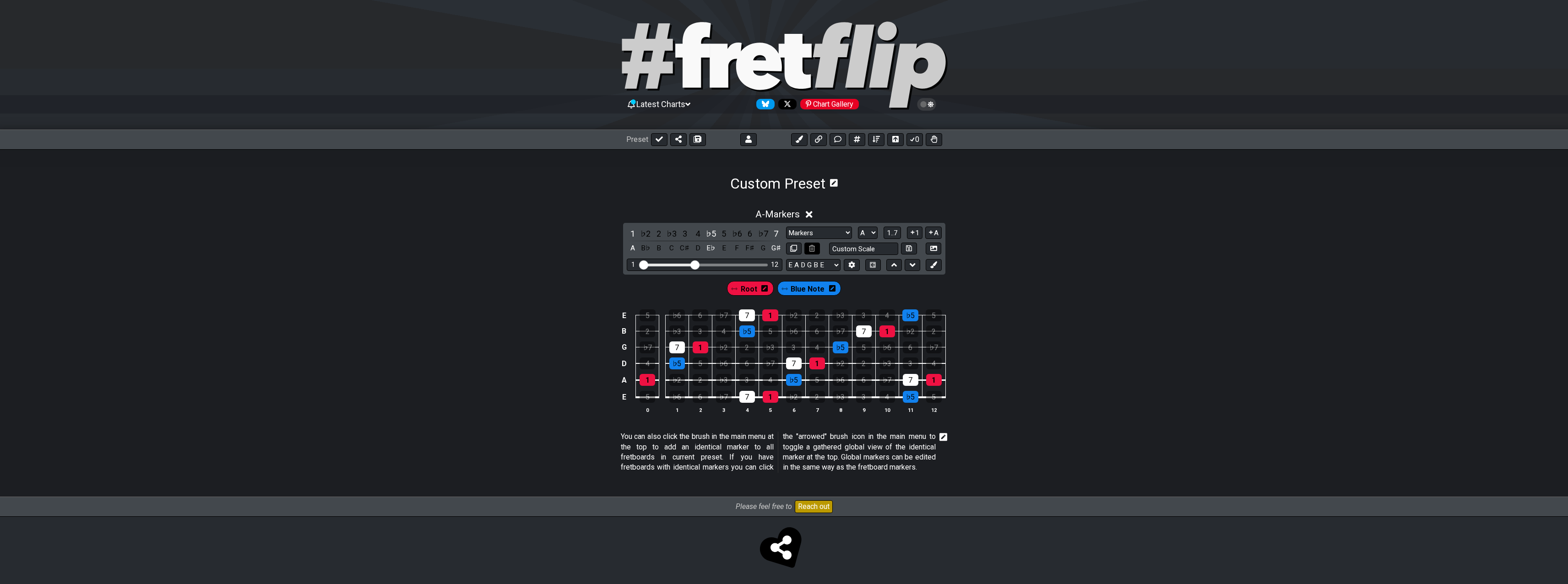
click at [816, 246] on button at bounding box center [812, 249] width 16 height 12
click at [866, 203] on div "A - Markers 1 ♭2 2 ♭3 3 4 ♭5 5 ♭6 6 ♭7 7 A B♭ B C C♯ D E♭ E F F♯ G G♯ Markers M…" at bounding box center [784, 315] width 1568 height 223
click at [1056, 302] on div "E 5 ♭6 6 ♭7 7 1 ♭2 2 ♭3 3 4 ♭5 5 B 2 ♭3 3 4 ♭5 5 ♭6 6 ♭7 7 1 ♭2 2 G ♭7 7 1 ♭2 2…" at bounding box center [784, 362] width 1568 height 129
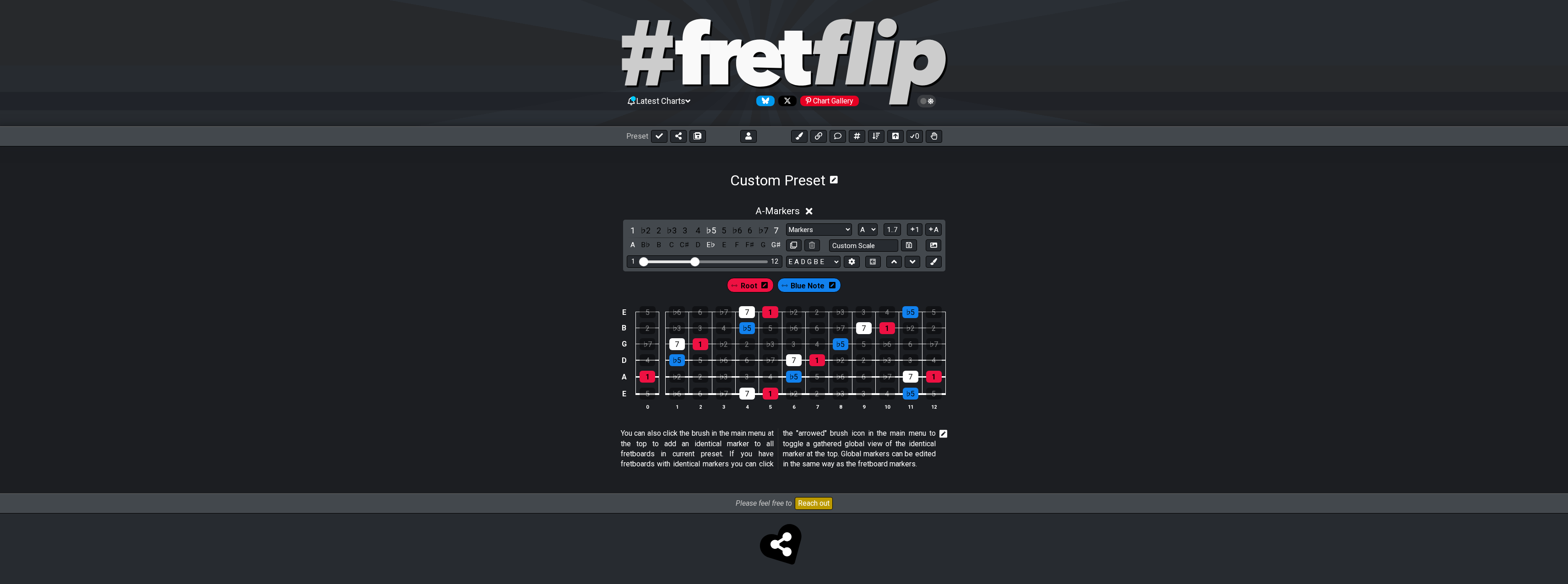
scroll to position [13, 0]
click at [945, 430] on icon at bounding box center [944, 434] width 8 height 9
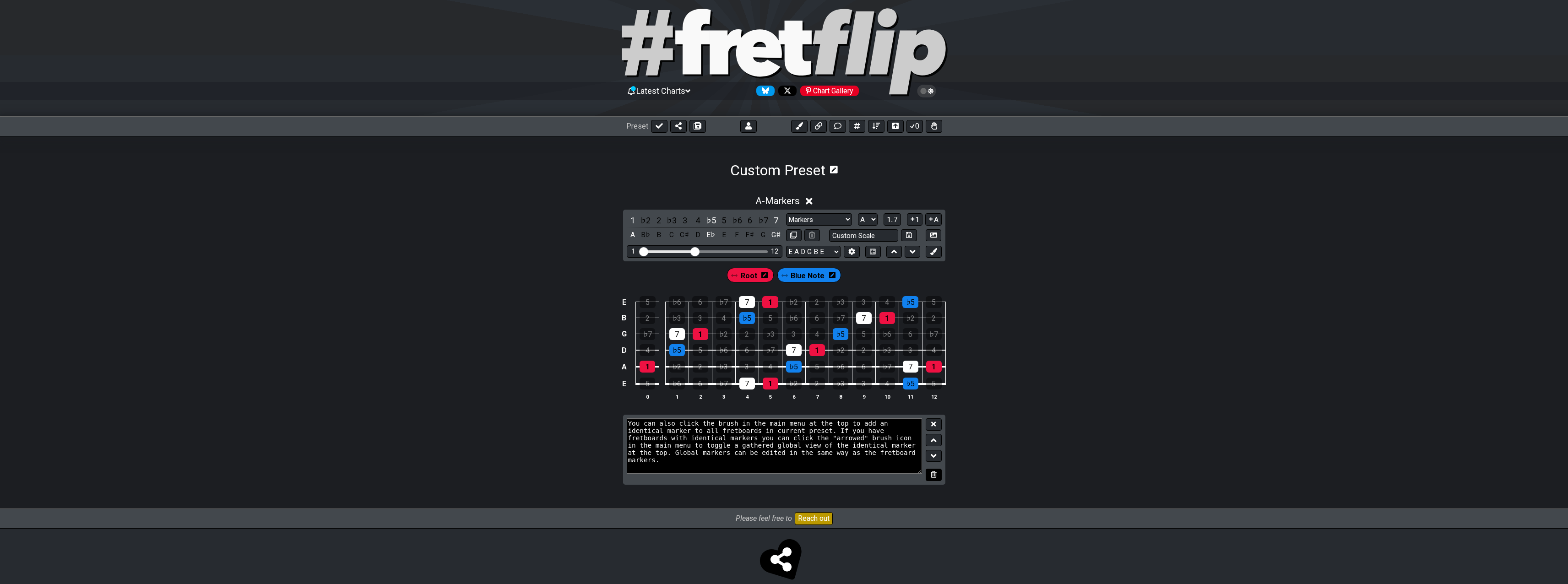
click at [930, 479] on button at bounding box center [933, 475] width 16 height 12
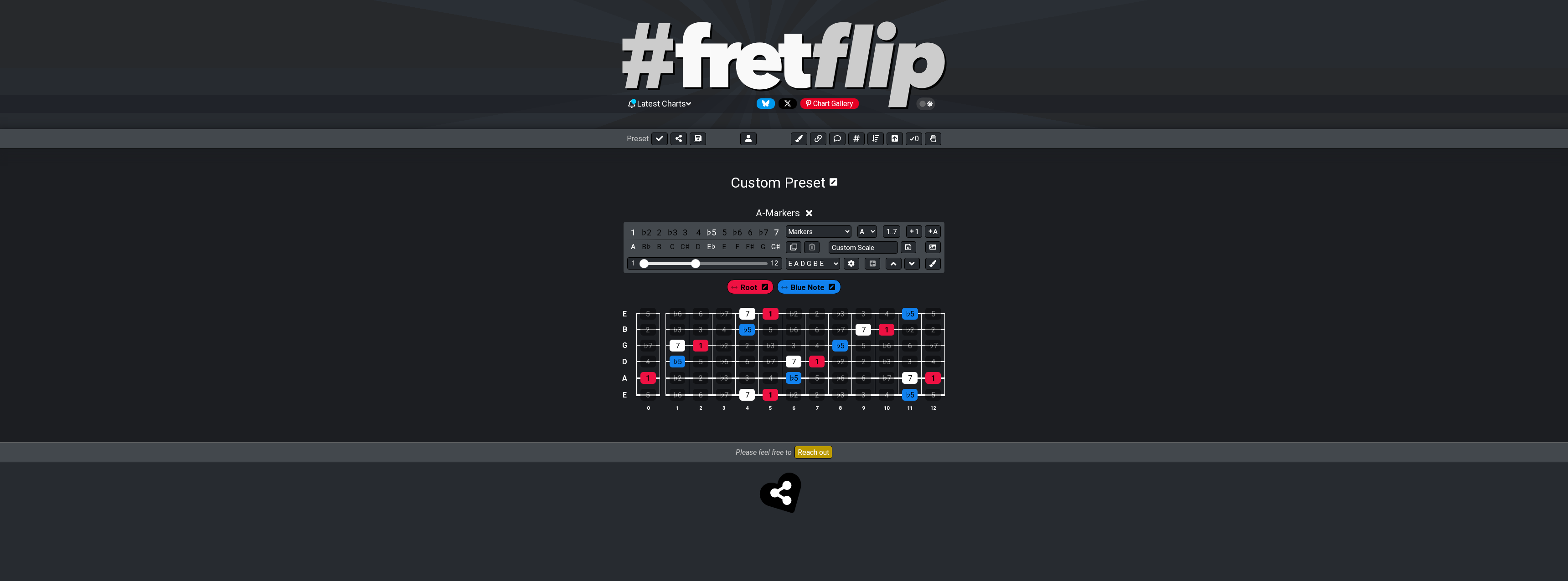
click at [864, 204] on div "A - Markers" at bounding box center [784, 211] width 1568 height 17
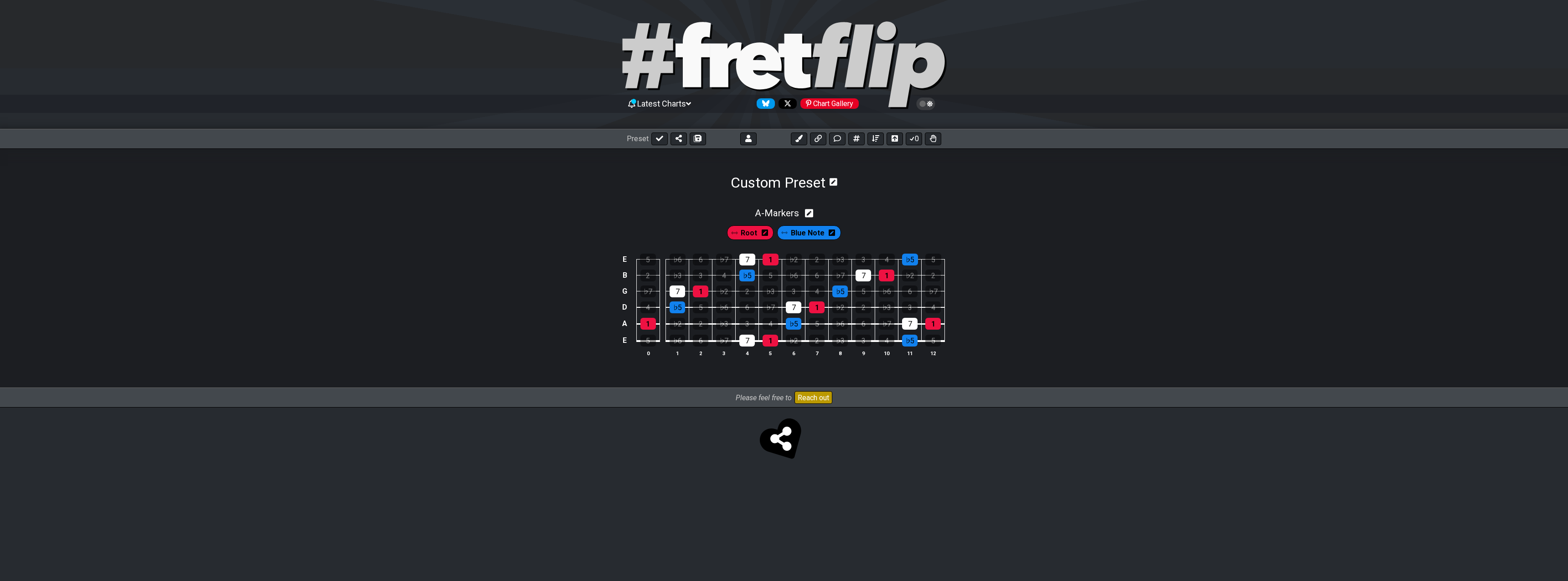
click at [866, 205] on div "A - Markers" at bounding box center [784, 211] width 1568 height 17
select select "A"
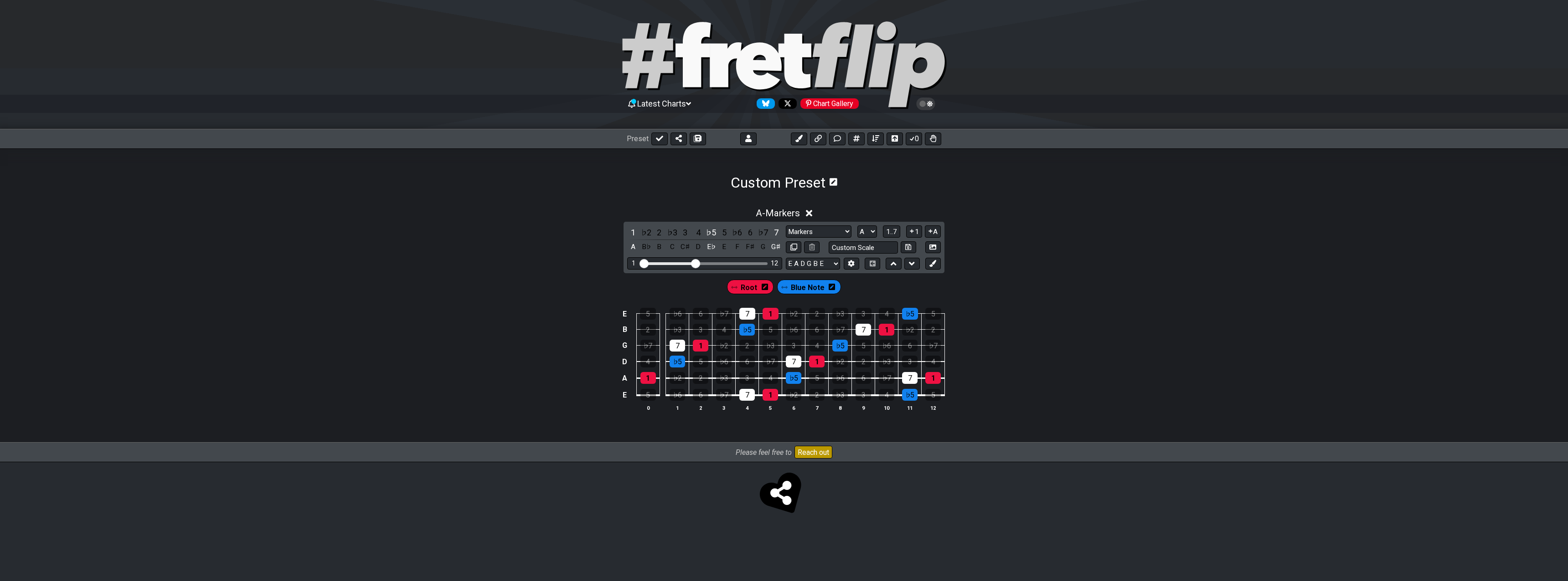
click at [866, 205] on div "A - Markers" at bounding box center [784, 211] width 1568 height 17
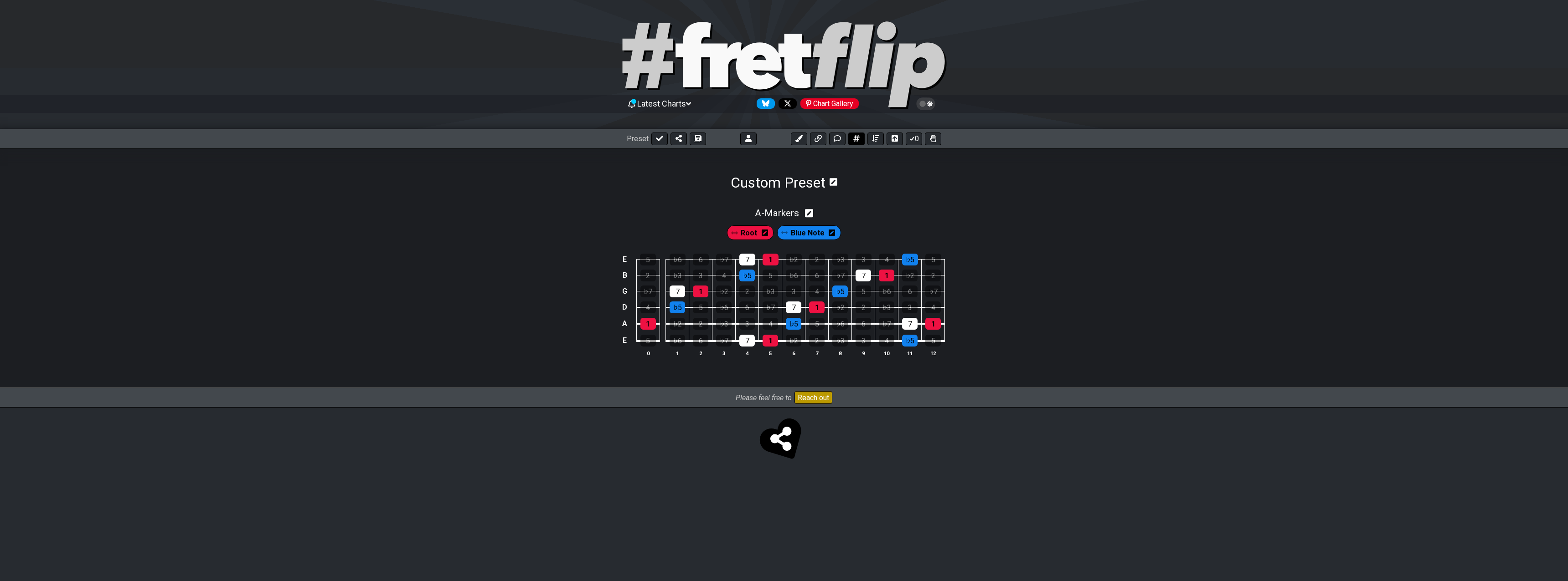
click at [858, 140] on icon at bounding box center [856, 138] width 7 height 7
select select "A"
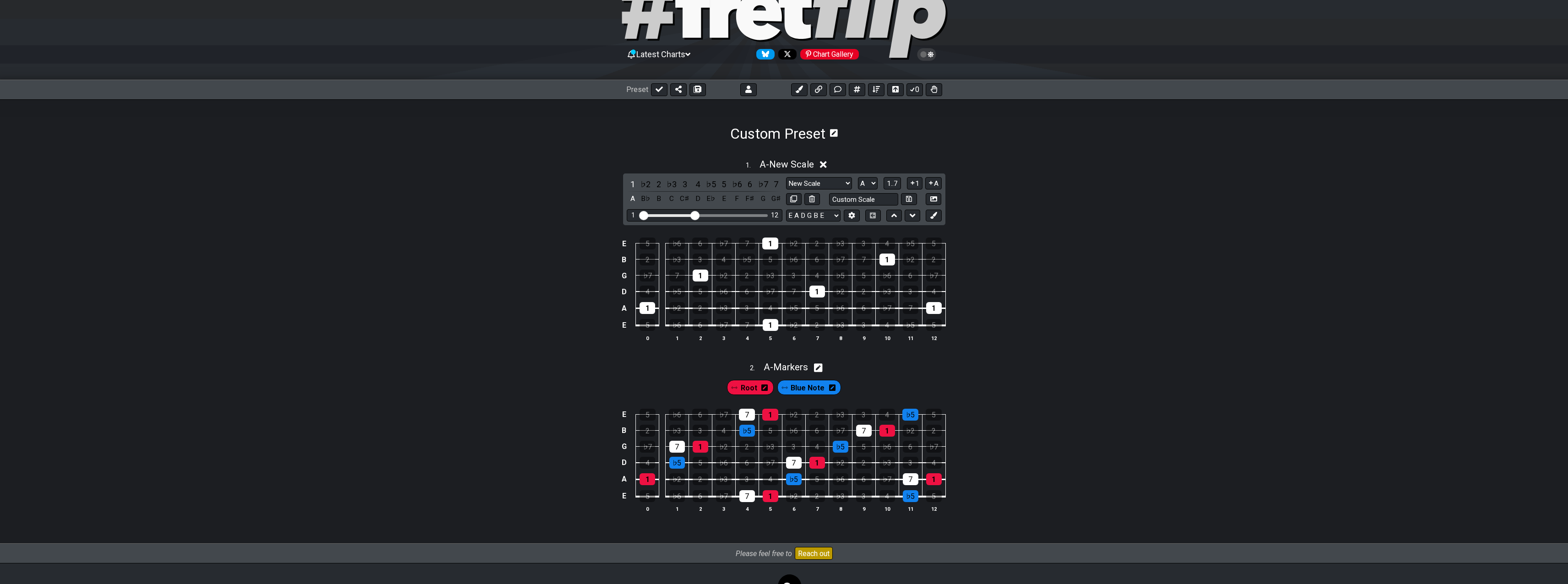
scroll to position [100, 0]
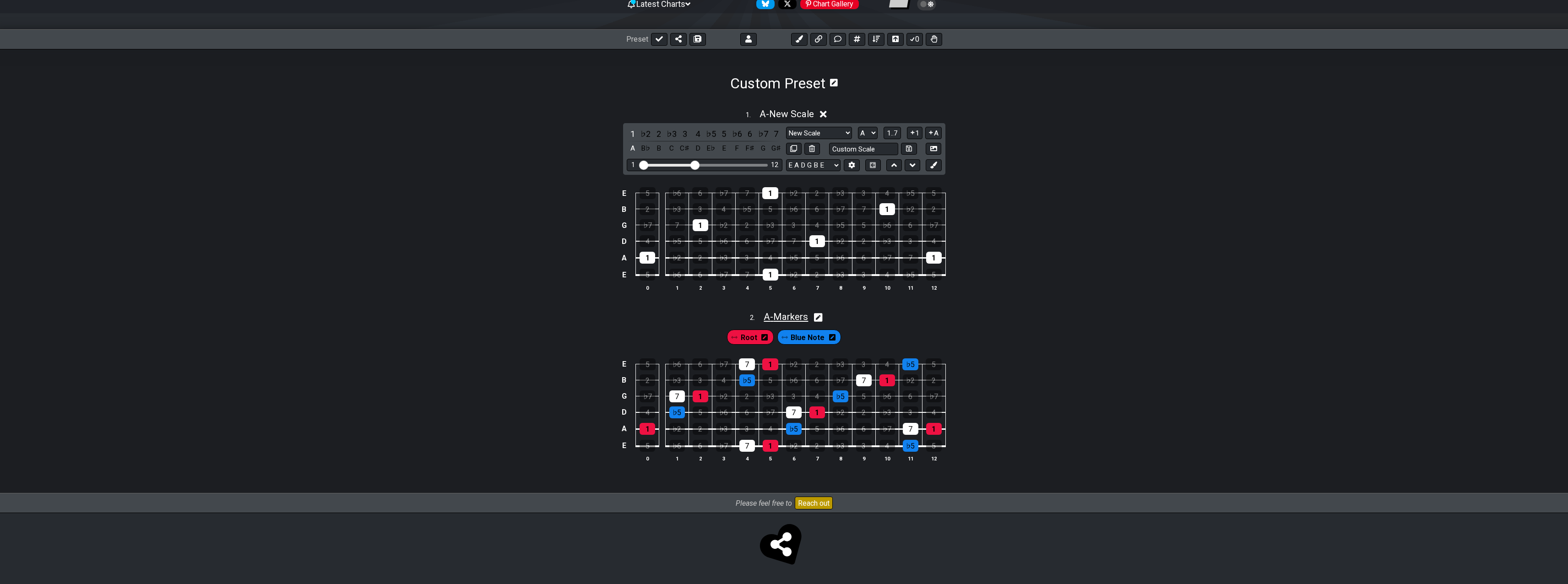
click at [804, 320] on span "A - Markers" at bounding box center [785, 317] width 44 height 11
select select "A"
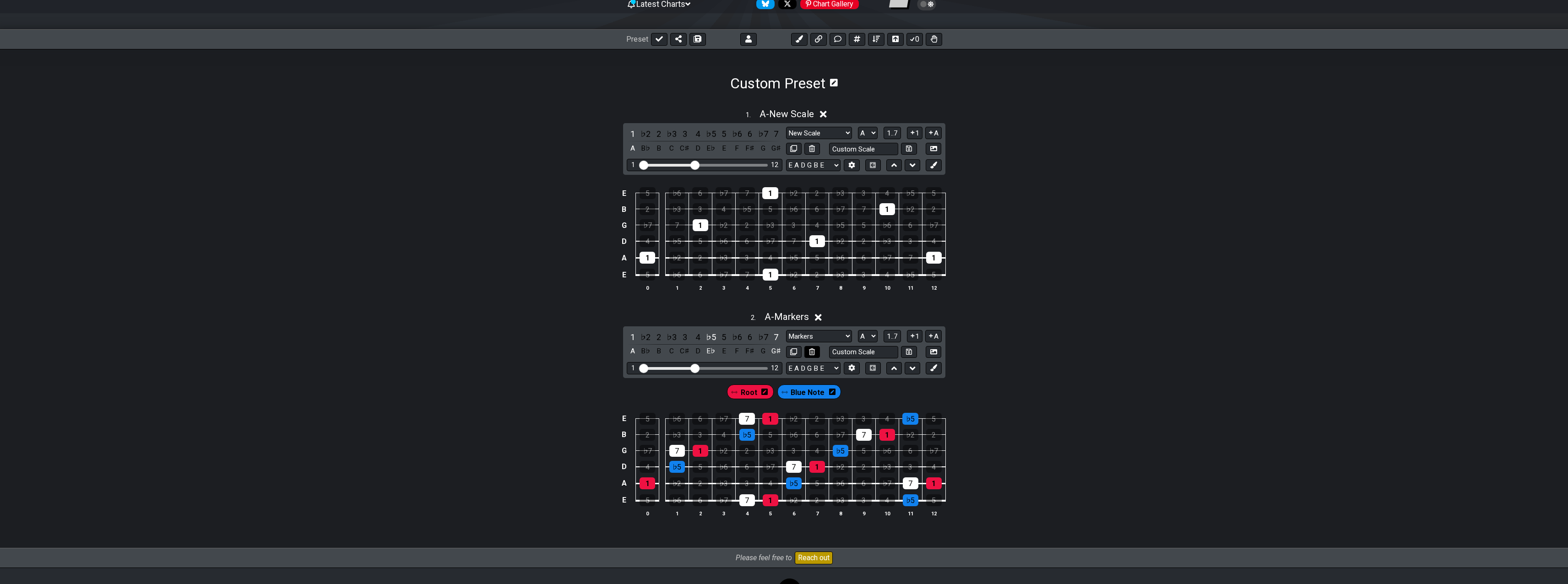
click at [812, 351] on icon at bounding box center [812, 351] width 6 height 7
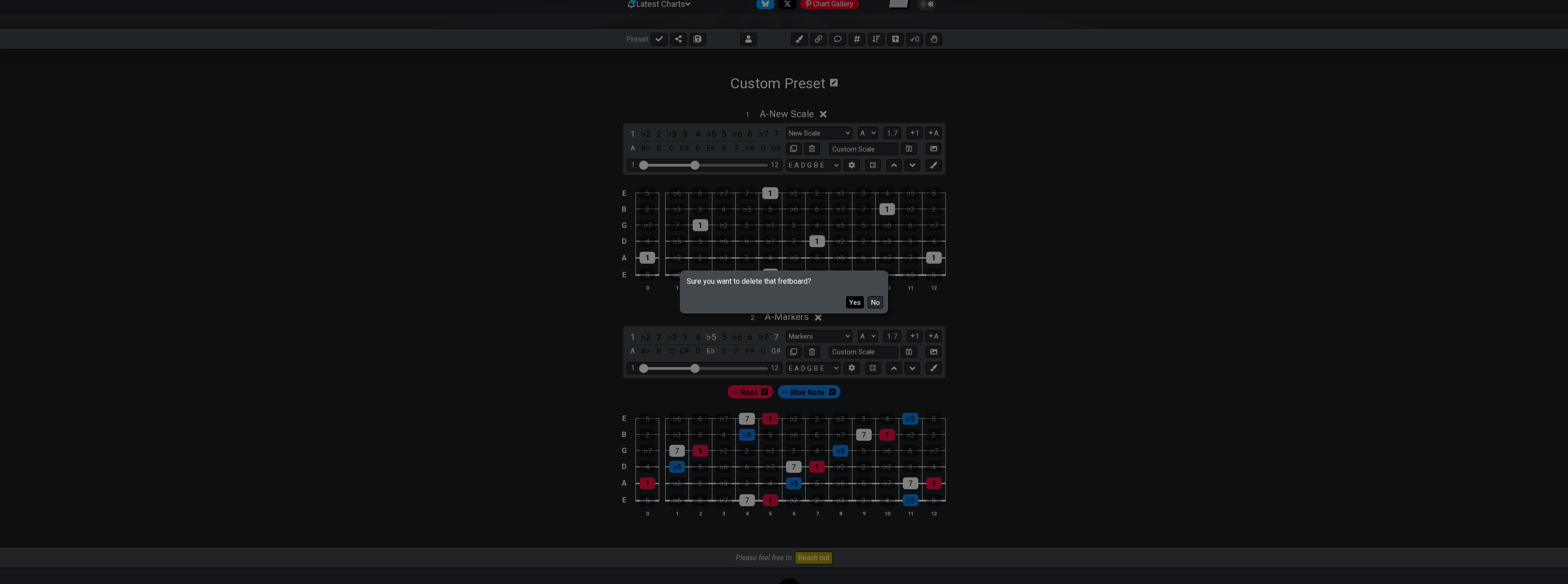
click at [856, 302] on button "Yes" at bounding box center [855, 302] width 18 height 12
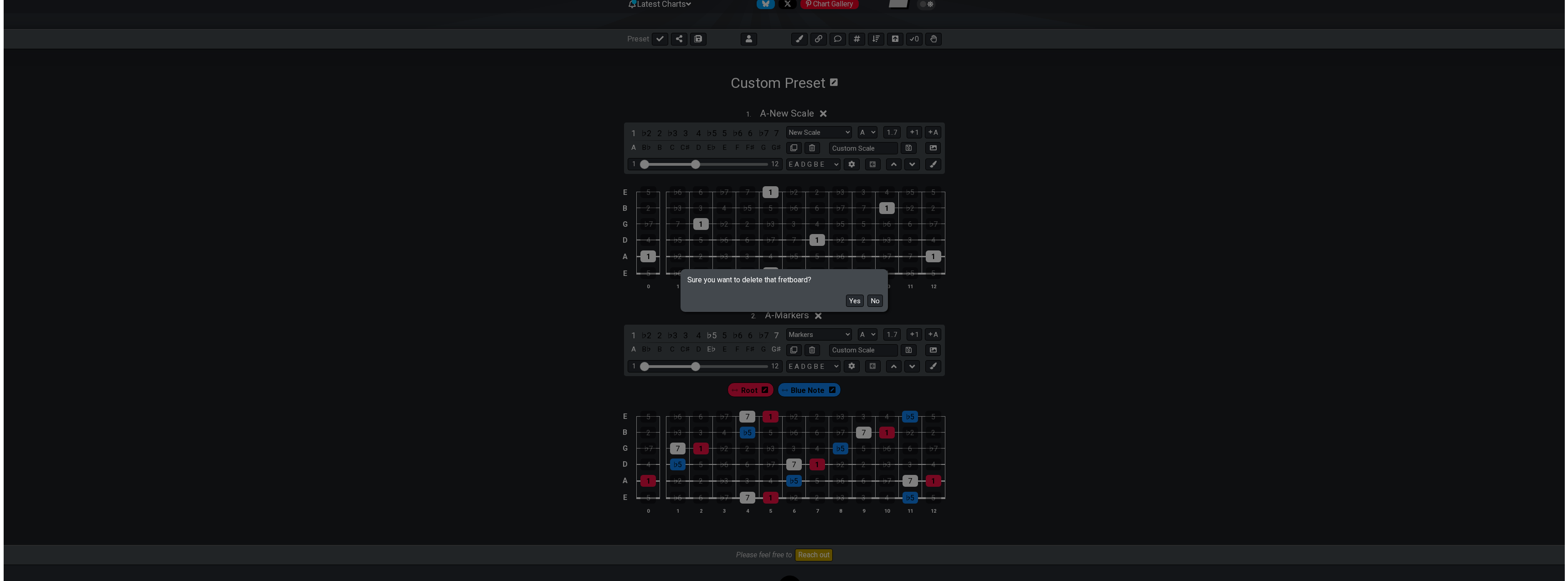
scroll to position [0, 0]
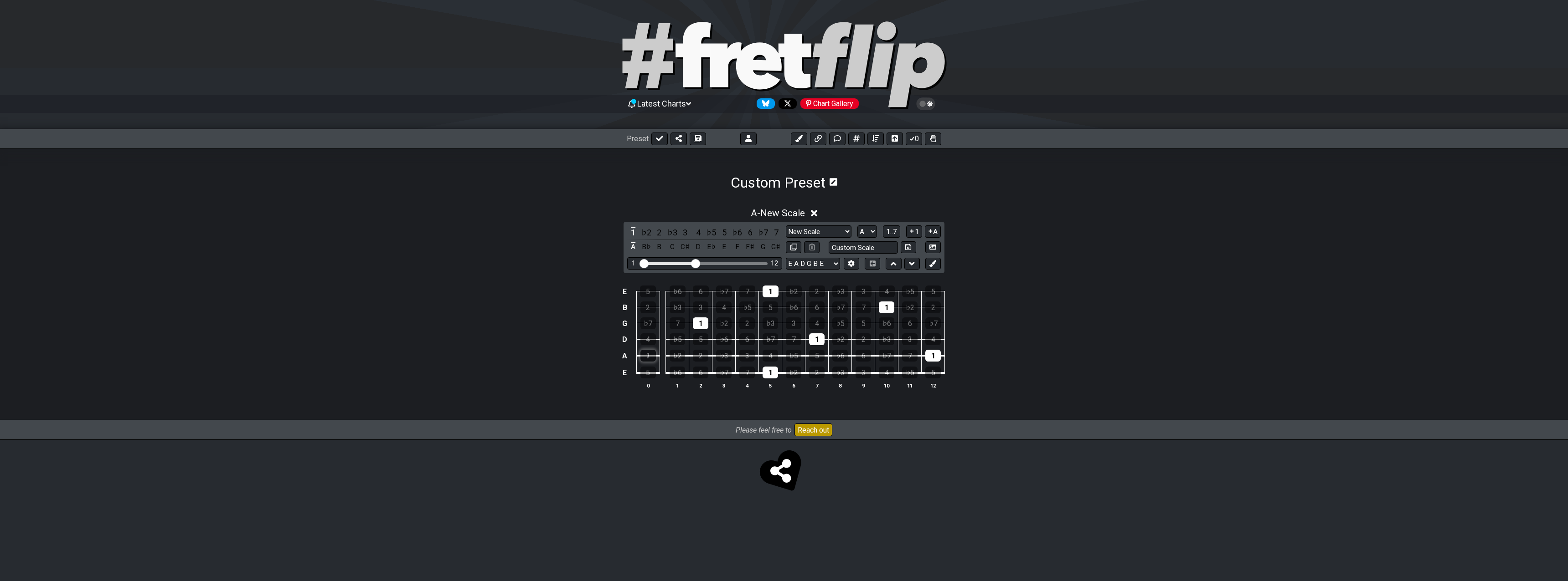
click at [655, 359] on div "1" at bounding box center [648, 355] width 16 height 12
click at [703, 323] on div "1" at bounding box center [700, 323] width 16 height 12
click at [775, 291] on div "1" at bounding box center [769, 291] width 16 height 12
click at [773, 371] on div "1" at bounding box center [769, 372] width 16 height 12
drag, startPoint x: 814, startPoint y: 336, endPoint x: 825, endPoint y: 330, distance: 12.5
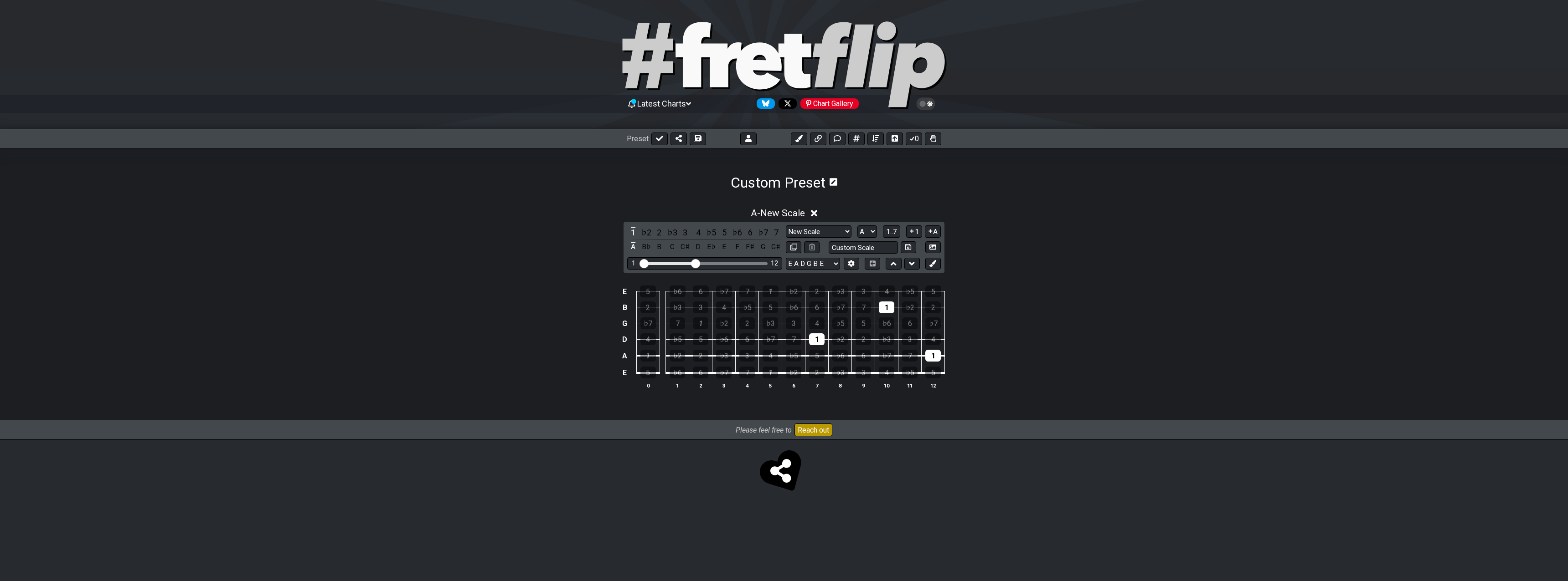
click at [814, 336] on div "1" at bounding box center [816, 339] width 16 height 12
click at [888, 304] on div "1" at bounding box center [886, 307] width 16 height 12
click at [931, 356] on div "1" at bounding box center [933, 355] width 16 height 12
drag, startPoint x: 697, startPoint y: 263, endPoint x: 730, endPoint y: 264, distance: 33.0
click at [730, 263] on input "Visible fret range" at bounding box center [705, 263] width 129 height 0
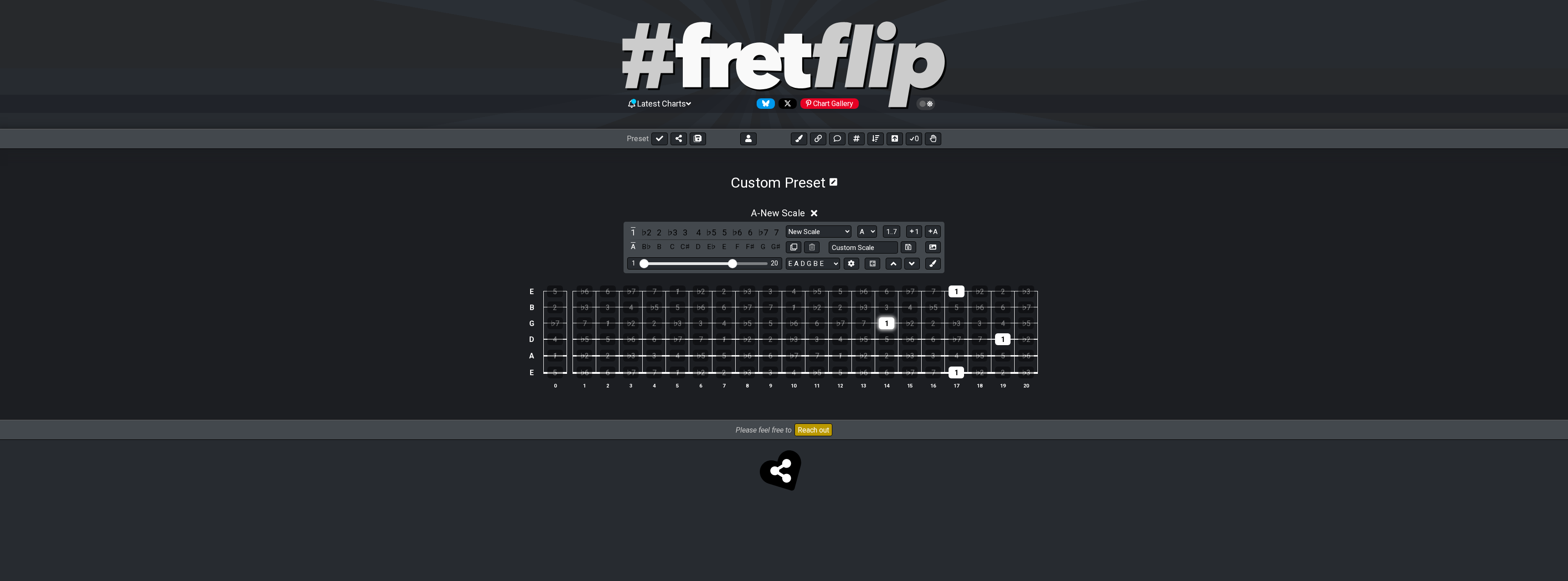
click at [891, 320] on div "1" at bounding box center [886, 323] width 16 height 12
click at [962, 290] on div "1" at bounding box center [956, 291] width 16 height 12
click at [1006, 339] on div "1" at bounding box center [1002, 339] width 16 height 12
click at [959, 372] on div "1" at bounding box center [956, 372] width 16 height 12
click at [892, 229] on span "1..7" at bounding box center [891, 231] width 11 height 8
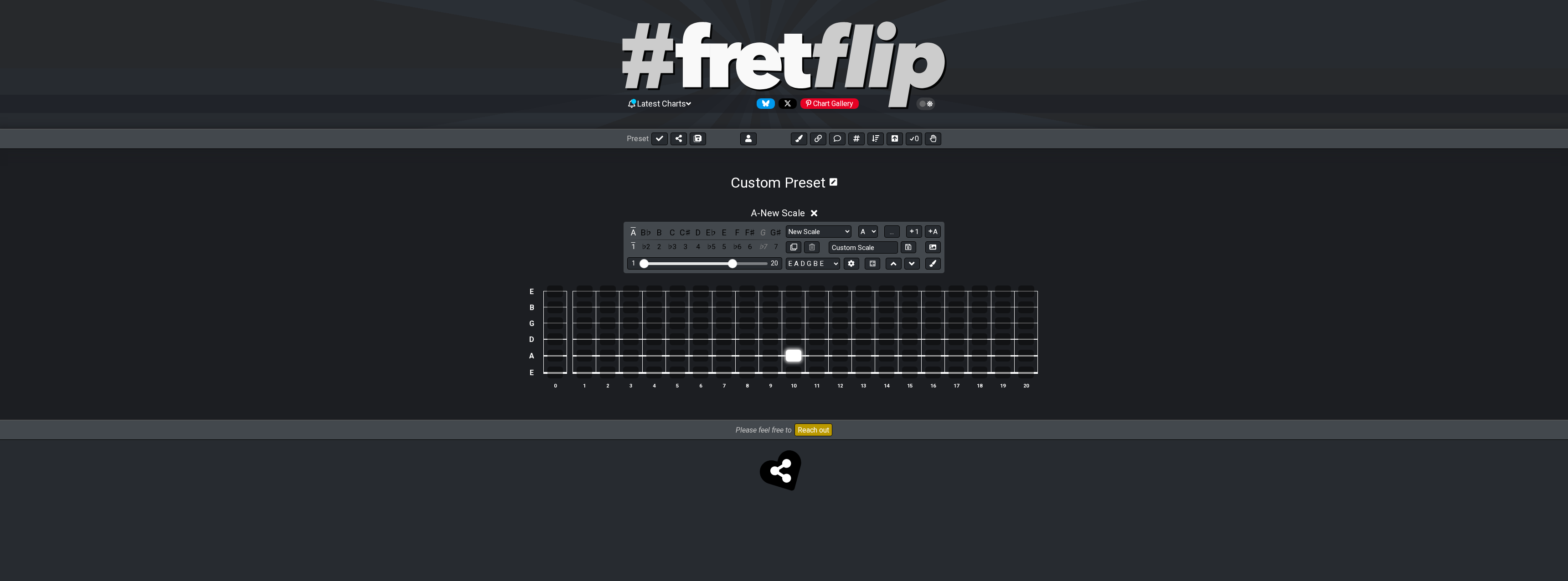
click at [799, 354] on div at bounding box center [793, 355] width 16 height 12
click at [841, 357] on div at bounding box center [840, 355] width 16 height 12
click at [725, 354] on div at bounding box center [724, 355] width 16 height 12
click at [749, 354] on div at bounding box center [747, 355] width 16 height 12
click at [674, 356] on div at bounding box center [677, 355] width 16 height 12
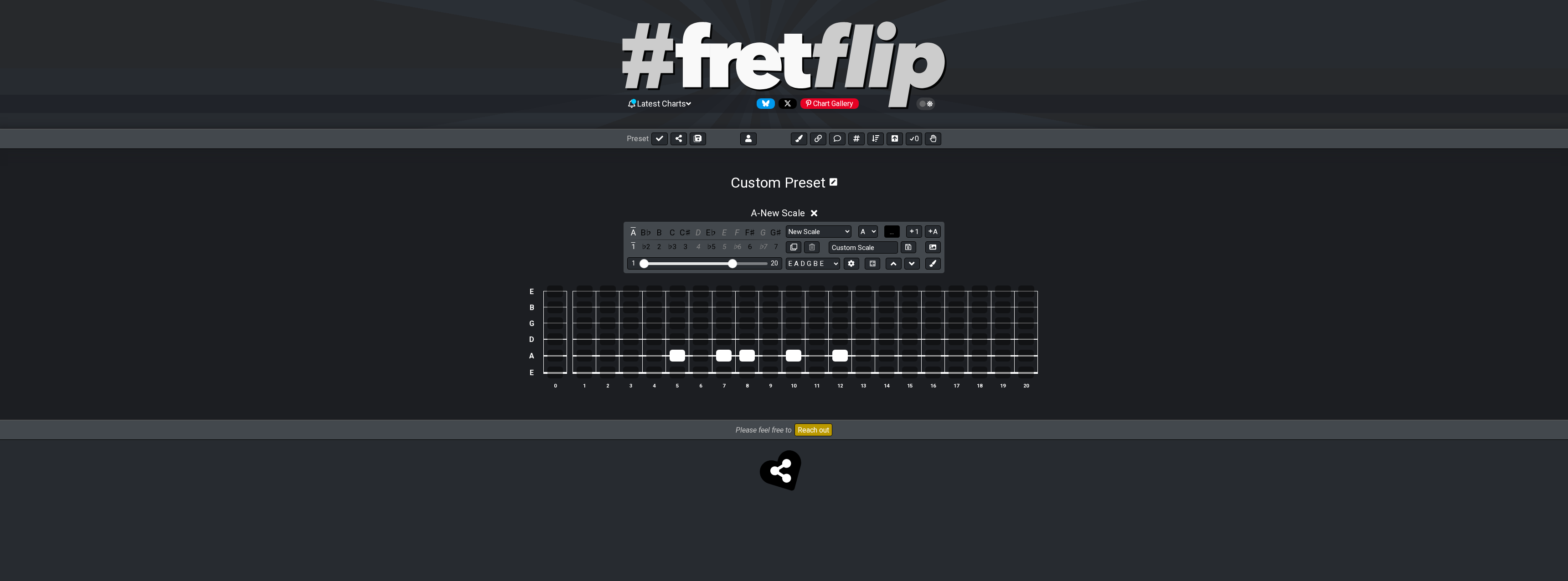
click at [892, 231] on span "..." at bounding box center [891, 231] width 4 height 8
click at [791, 372] on div "D" at bounding box center [793, 372] width 16 height 12
click at [841, 370] on div "E" at bounding box center [840, 372] width 16 height 12
click at [797, 337] on div "C" at bounding box center [793, 339] width 16 height 12
click at [844, 335] on div "D" at bounding box center [840, 339] width 16 height 12
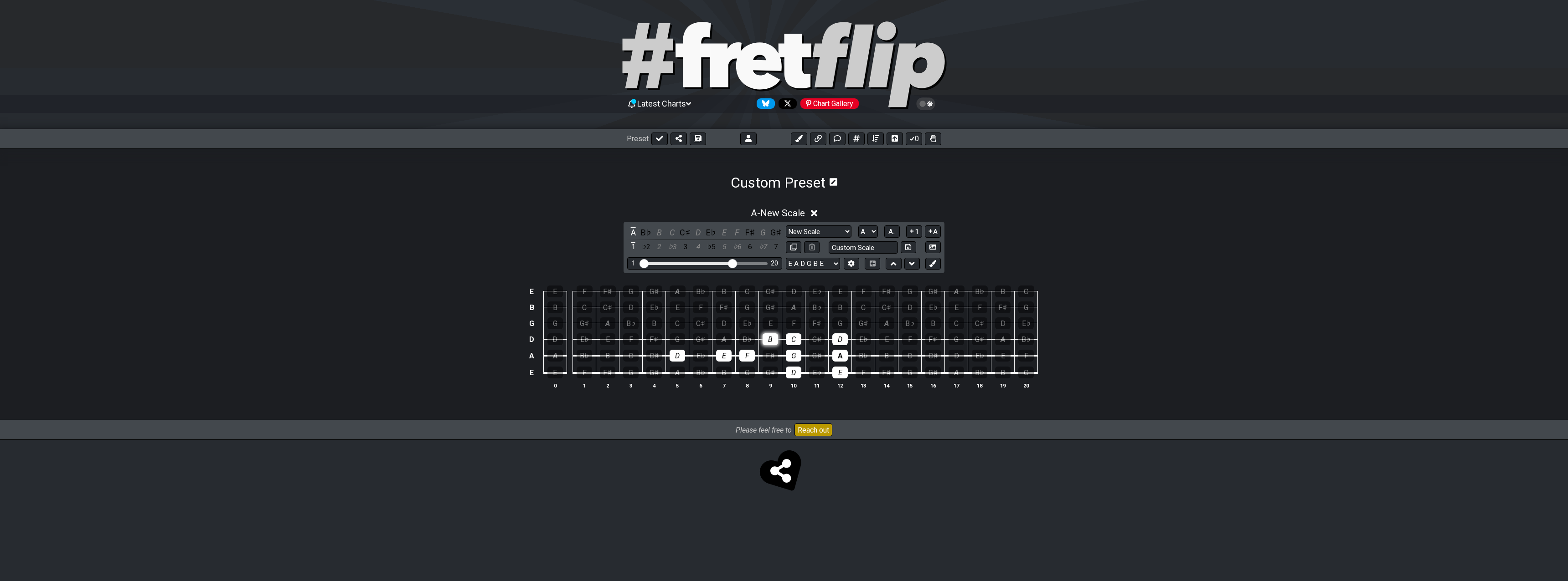
click at [769, 337] on div "B" at bounding box center [769, 339] width 16 height 12
click at [751, 337] on div "B♭" at bounding box center [747, 339] width 16 height 12
click at [725, 338] on div "A" at bounding box center [724, 339] width 16 height 12
click at [785, 258] on select "E A D G B E E A D G B E E A D G B E B E A D F♯ B A D G C E A D A D G B E E♭ A♭ …" at bounding box center [813, 263] width 54 height 12
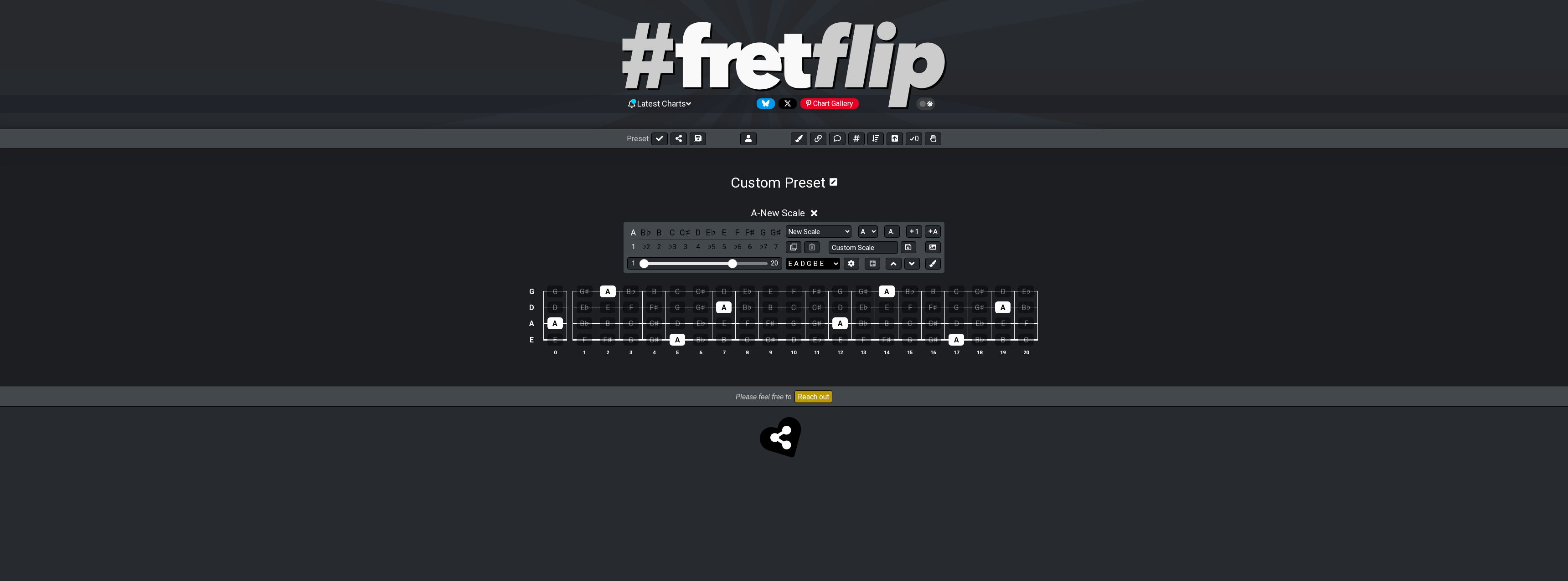
click at [785, 258] on select "E A D G B E E A D G B E E A D G B E B E A D F♯ B A D G C E A D A D G B E E♭ A♭ …" at bounding box center [813, 263] width 54 height 12
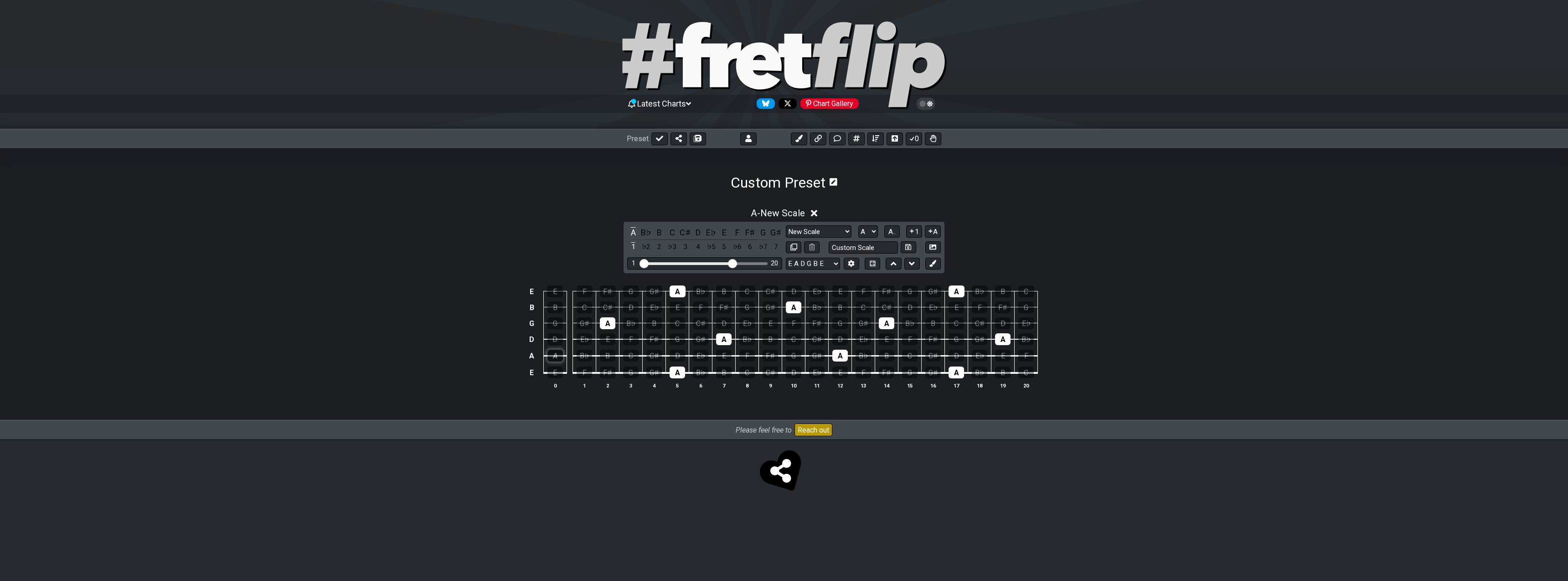
click at [556, 356] on div "A" at bounding box center [555, 355] width 16 height 12
click at [617, 323] on td "E" at bounding box center [607, 332] width 23 height 17
click at [679, 293] on div "A" at bounding box center [677, 291] width 16 height 12
click at [607, 323] on div "A" at bounding box center [607, 323] width 16 height 12
click at [678, 373] on div "A" at bounding box center [677, 372] width 16 height 12
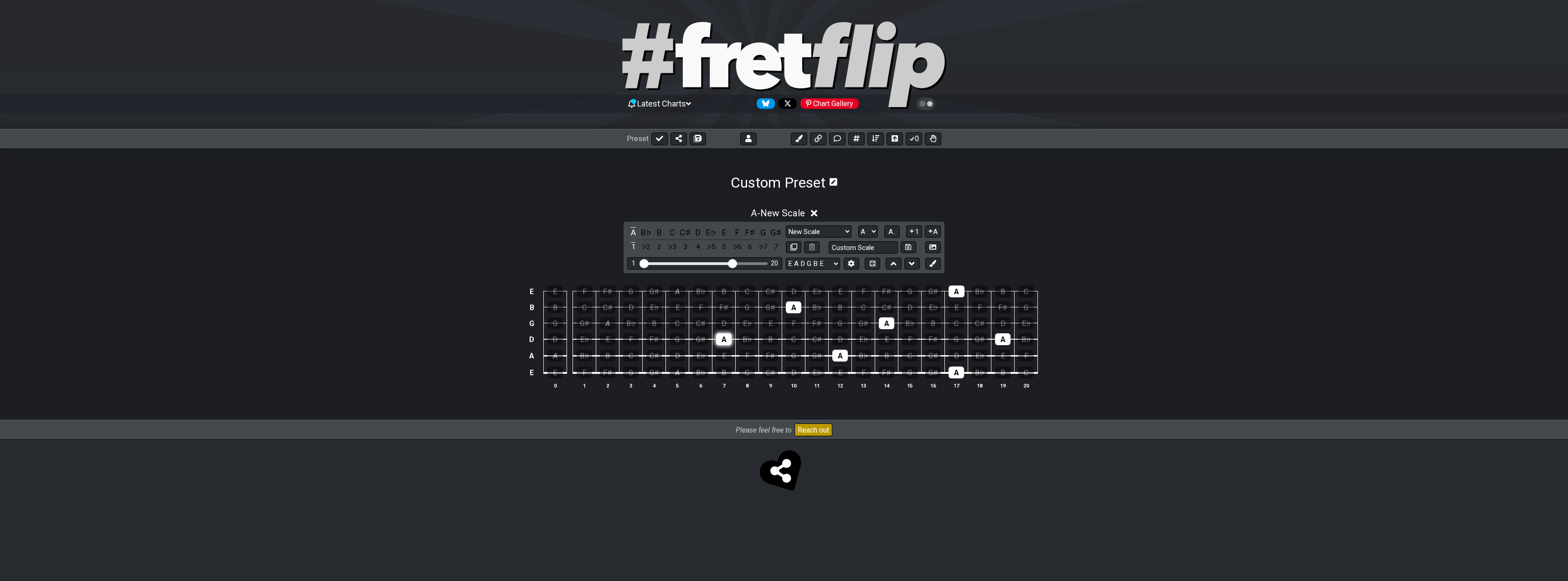
click at [726, 339] on div "A" at bounding box center [724, 339] width 16 height 12
drag, startPoint x: 788, startPoint y: 308, endPoint x: 810, endPoint y: 333, distance: 33.3
click at [790, 309] on div "A" at bounding box center [793, 307] width 16 height 12
click at [841, 357] on div "A" at bounding box center [840, 355] width 16 height 12
click at [887, 324] on div "A" at bounding box center [886, 323] width 16 height 12
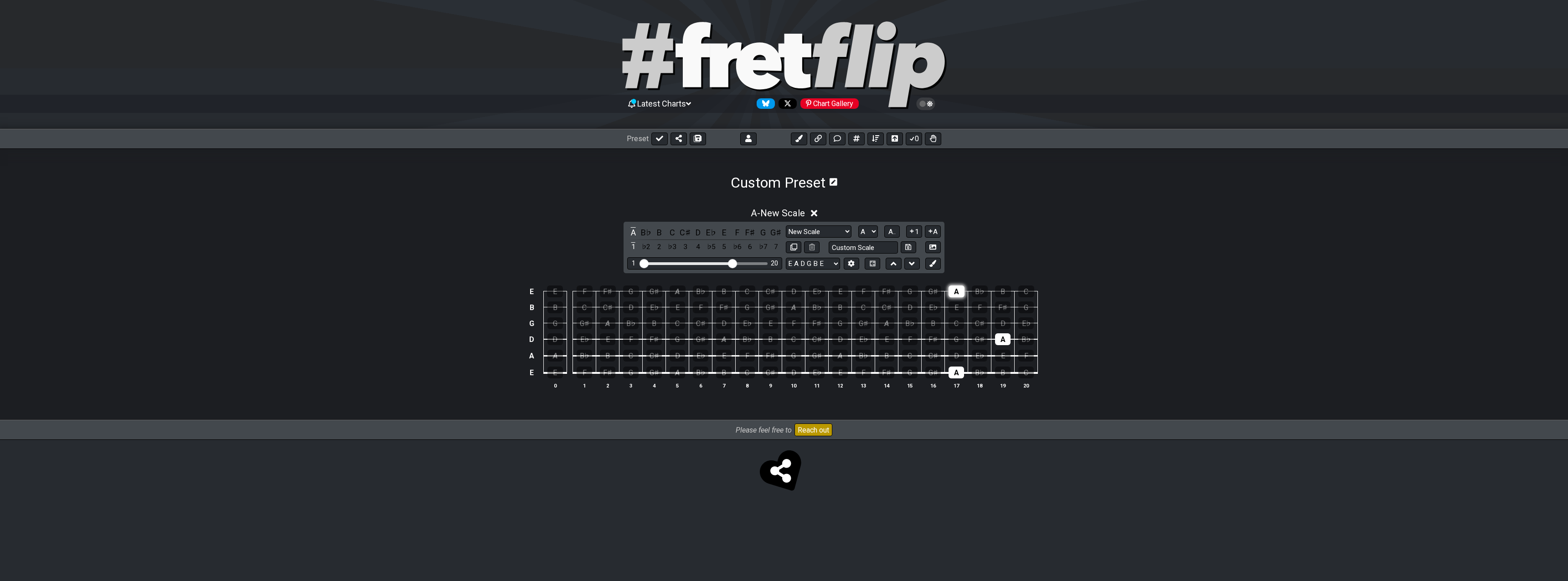
click at [955, 289] on div "A" at bounding box center [956, 291] width 16 height 12
click at [960, 365] on td "A" at bounding box center [956, 365] width 23 height 17
click at [1005, 340] on div "A" at bounding box center [1002, 339] width 16 height 12
click at [961, 374] on div "A" at bounding box center [956, 372] width 16 height 12
select select "E A D G"
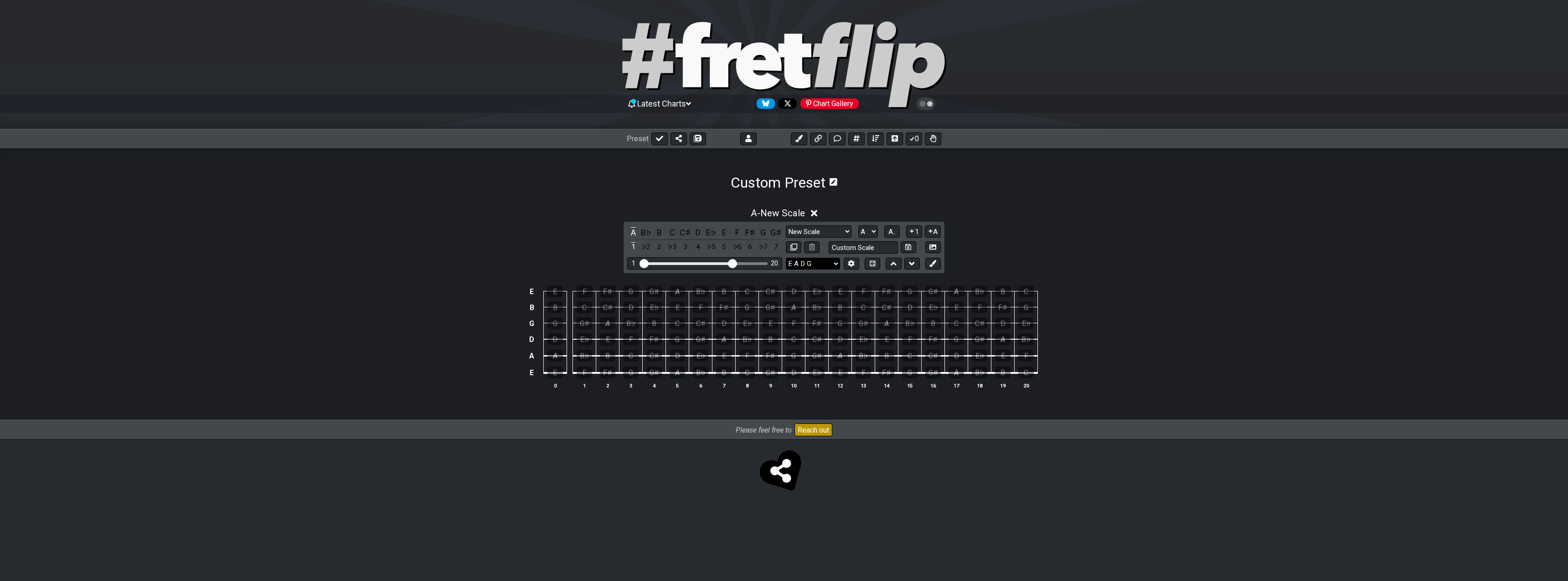
click at [785, 258] on select "E A D G B E E A D G B E E A D G B E B E A D F♯ B A D G C E A D A D G B E E♭ A♭ …" at bounding box center [813, 263] width 54 height 12
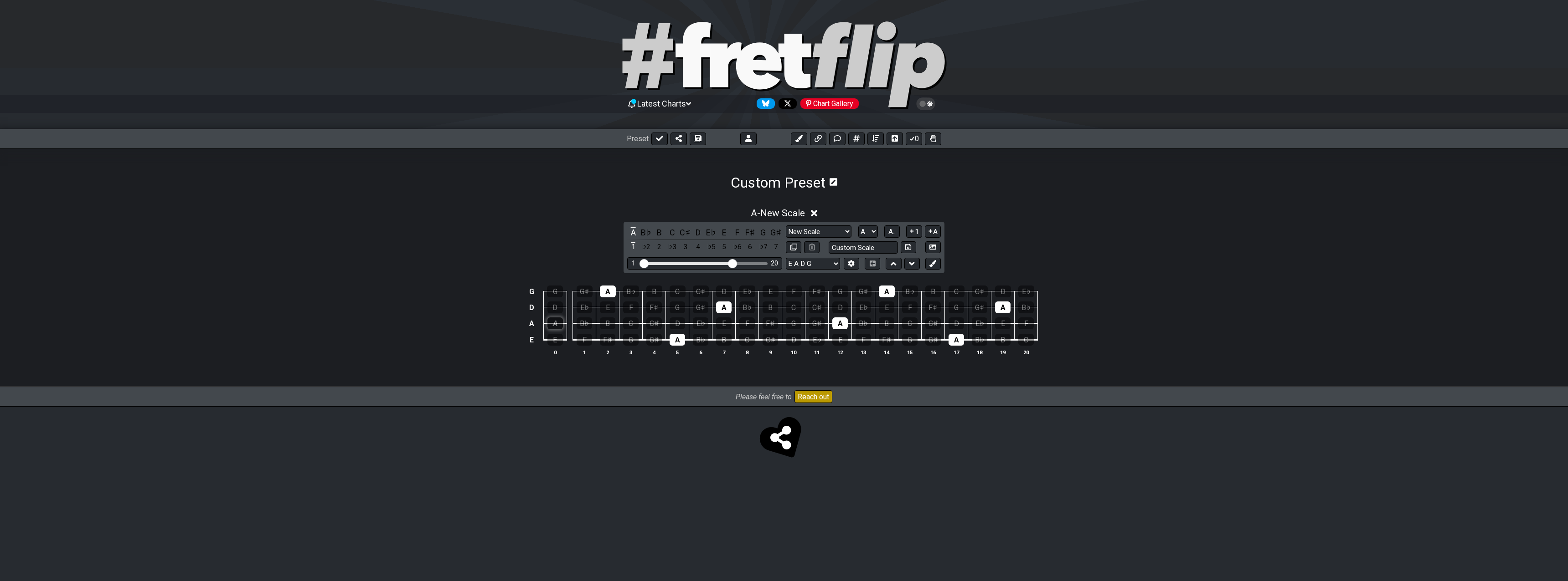
click at [555, 322] on div "A" at bounding box center [555, 323] width 16 height 12
click at [614, 288] on div "A" at bounding box center [607, 291] width 16 height 12
click at [679, 341] on div "A" at bounding box center [677, 339] width 16 height 12
click at [727, 311] on div "A" at bounding box center [724, 307] width 16 height 12
click at [841, 324] on div "A" at bounding box center [840, 323] width 16 height 12
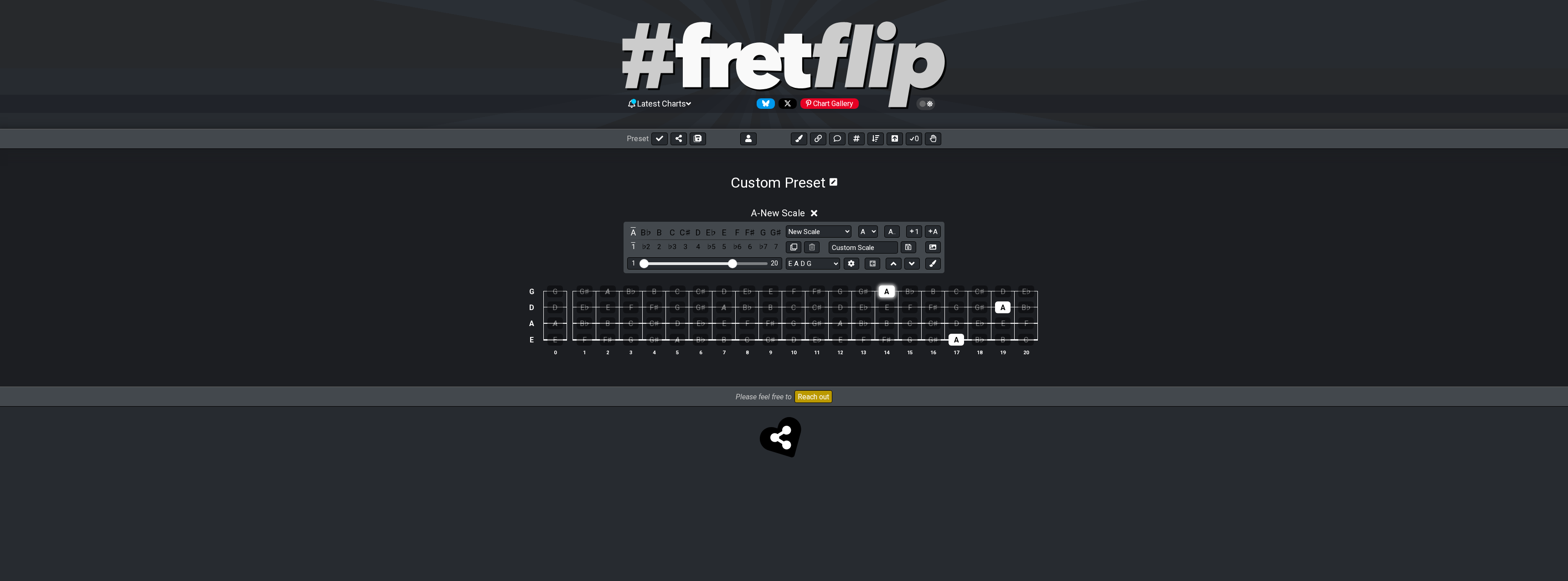
click at [889, 290] on div "A" at bounding box center [886, 291] width 16 height 12
click at [956, 340] on div "A" at bounding box center [956, 339] width 16 height 12
click at [1004, 308] on div "A" at bounding box center [1002, 307] width 16 height 12
click at [798, 322] on div "G" at bounding box center [793, 323] width 16 height 12
click at [843, 322] on div "A" at bounding box center [840, 323] width 16 height 12
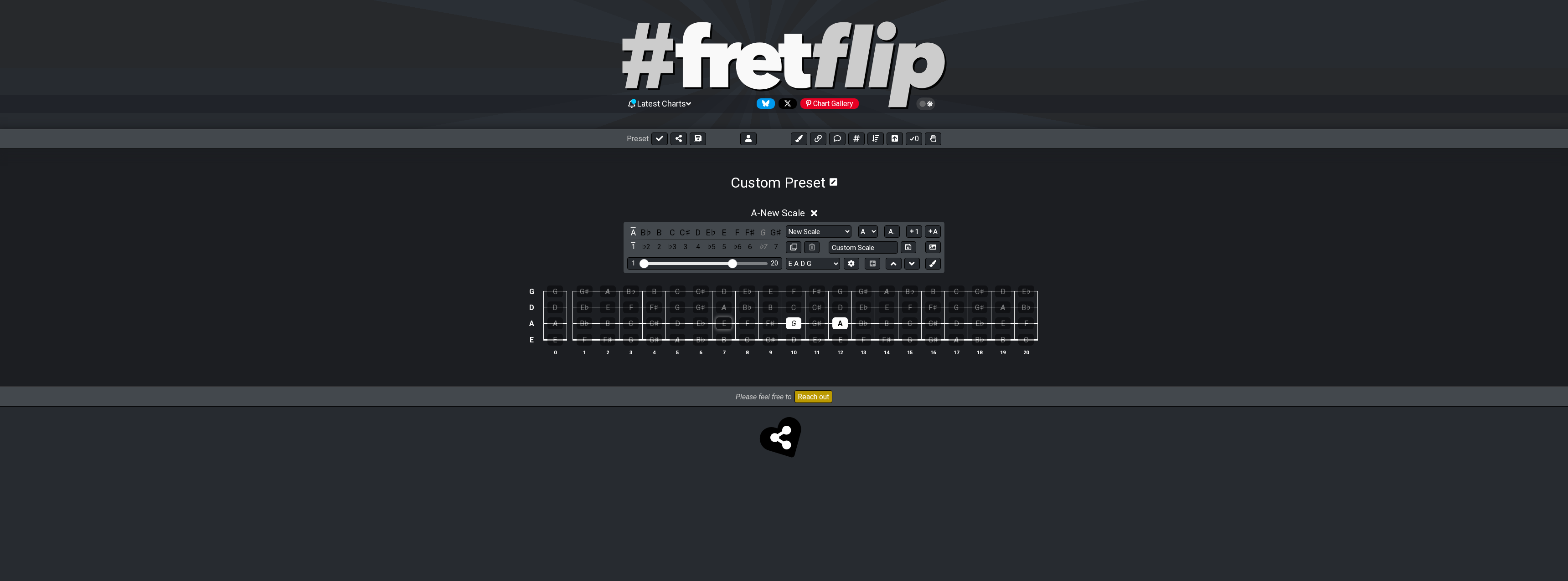
click at [728, 322] on div "E" at bounding box center [724, 323] width 16 height 12
click at [745, 321] on div "F" at bounding box center [747, 323] width 16 height 12
click at [676, 324] on div "D" at bounding box center [677, 323] width 16 height 12
click at [793, 340] on div "D" at bounding box center [793, 339] width 16 height 12
click at [844, 339] on div "E" at bounding box center [840, 339] width 16 height 12
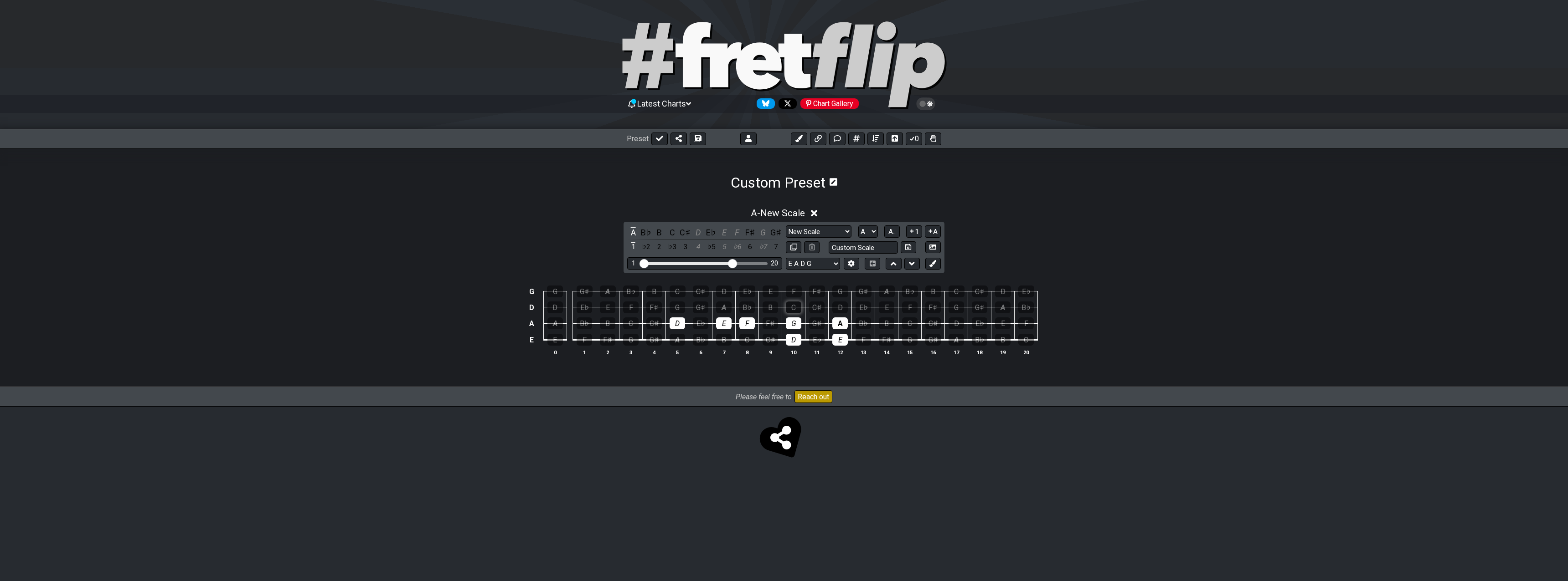
click at [790, 305] on div "C" at bounding box center [793, 307] width 16 height 12
click at [840, 305] on div "D" at bounding box center [840, 307] width 16 height 12
click at [768, 311] on div "B" at bounding box center [769, 307] width 16 height 12
click at [747, 305] on div "B♭" at bounding box center [747, 307] width 16 height 12
click at [722, 306] on div "A" at bounding box center [724, 307] width 16 height 12
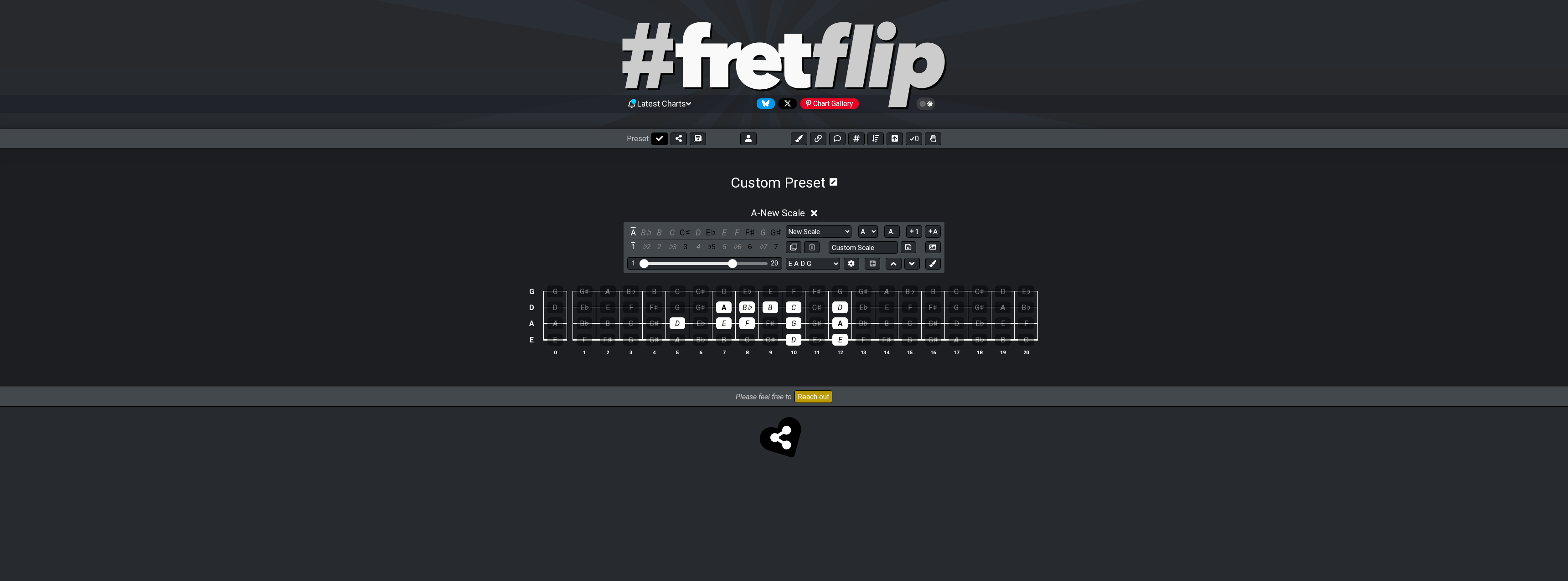
click at [660, 140] on icon at bounding box center [660, 139] width 7 height 7
select select "/user-defined"
click at [912, 138] on icon at bounding box center [914, 139] width 7 height 7
click at [883, 247] on input "text" at bounding box center [863, 247] width 69 height 12
type input "Hysteria bass"
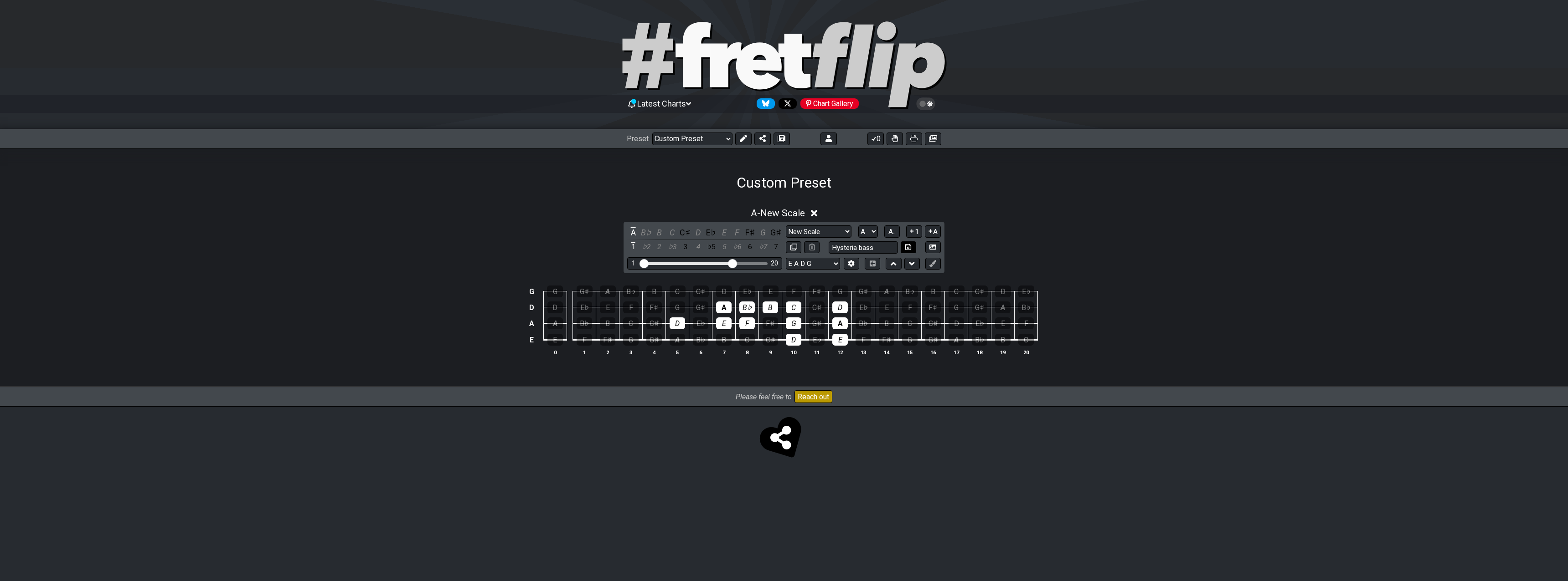
click at [905, 242] on button at bounding box center [908, 247] width 16 height 12
select select "Hysteria bass"
click at [931, 248] on icon at bounding box center [932, 246] width 7 height 7
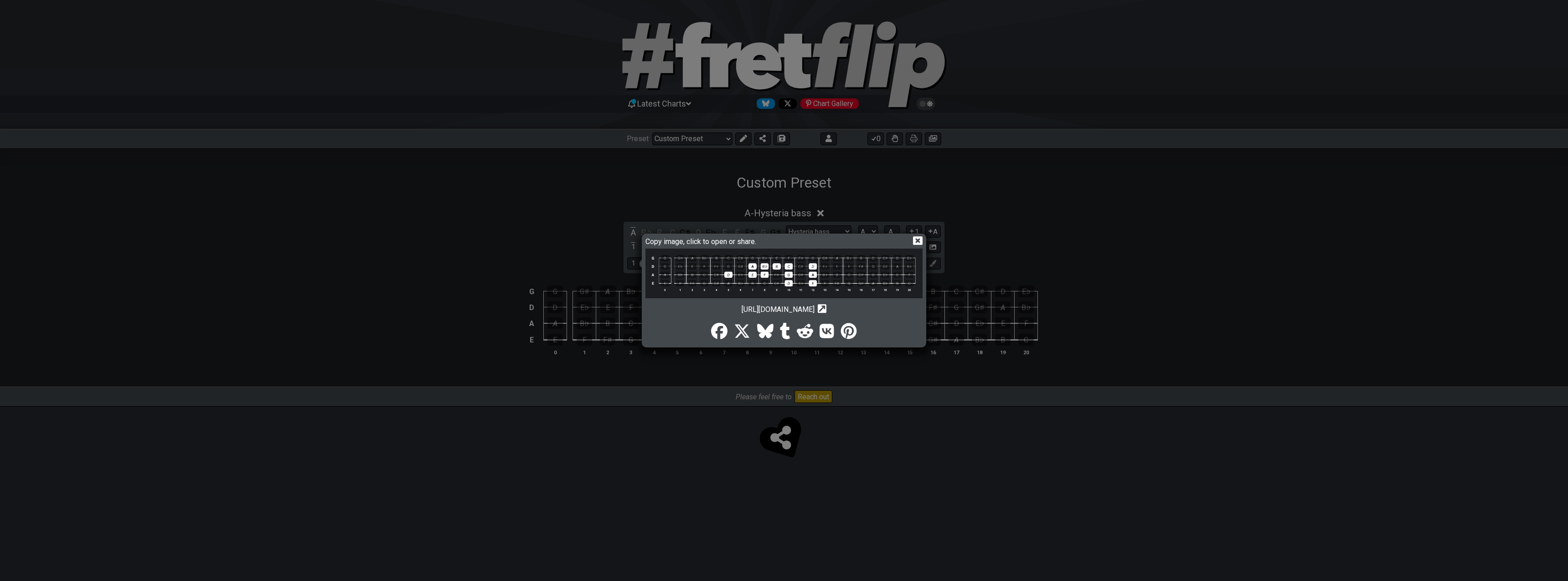
click at [865, 265] on img at bounding box center [784, 273] width 277 height 50
